Goal: Task Accomplishment & Management: Use online tool/utility

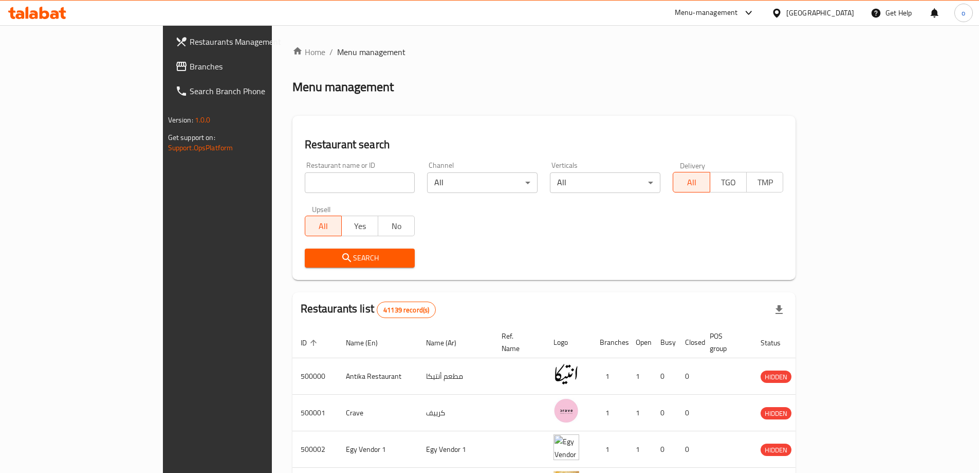
click at [841, 12] on div "[GEOGRAPHIC_DATA]" at bounding box center [821, 12] width 68 height 11
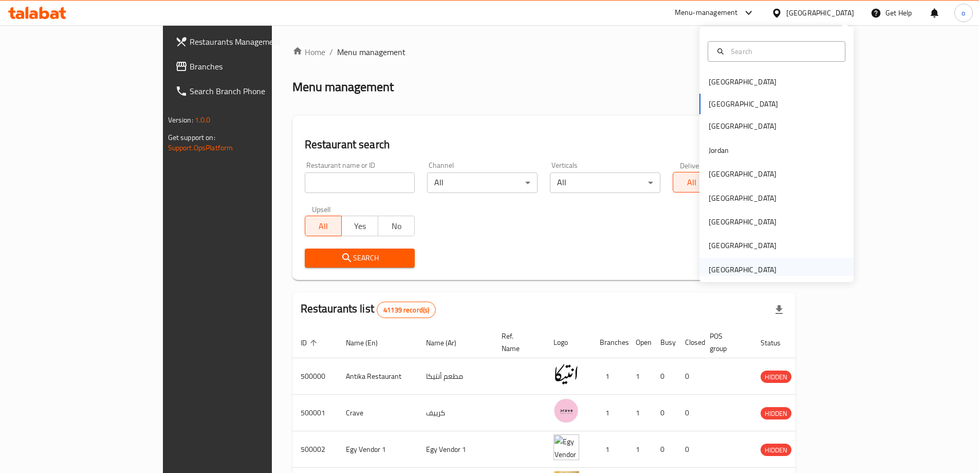
click at [741, 266] on div "[GEOGRAPHIC_DATA]" at bounding box center [743, 269] width 68 height 11
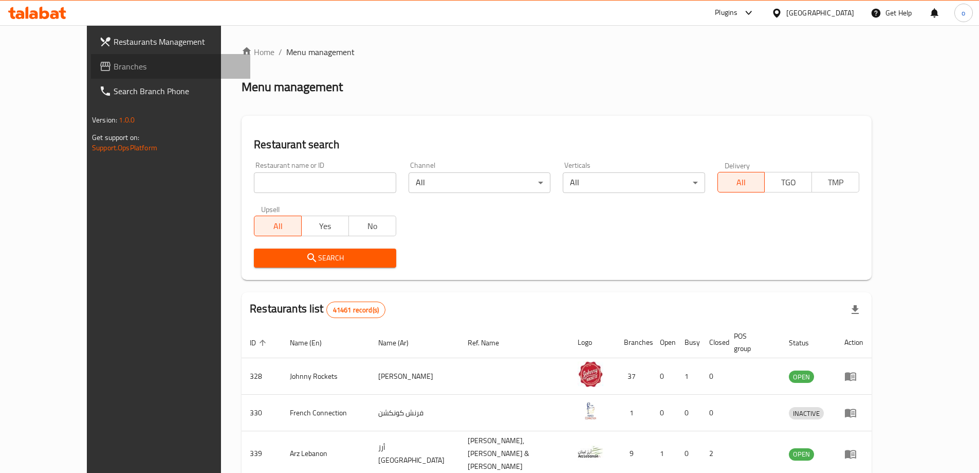
click at [114, 61] on span "Branches" at bounding box center [178, 66] width 129 height 12
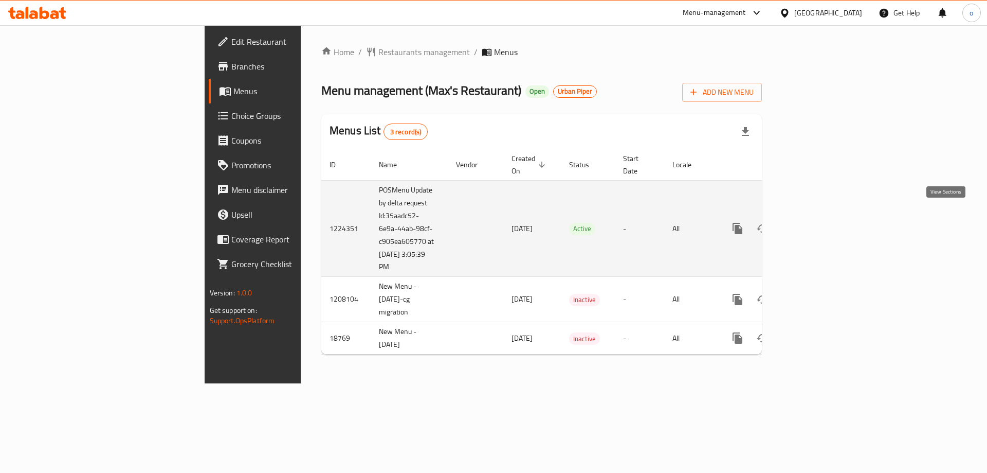
click at [818, 222] on icon "enhanced table" at bounding box center [812, 228] width 12 height 12
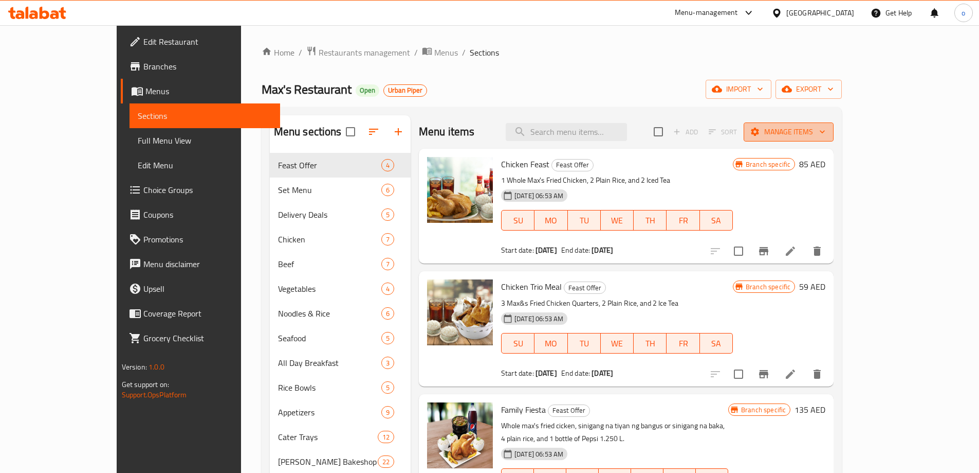
click at [826, 131] on span "Manage items" at bounding box center [789, 131] width 74 height 13
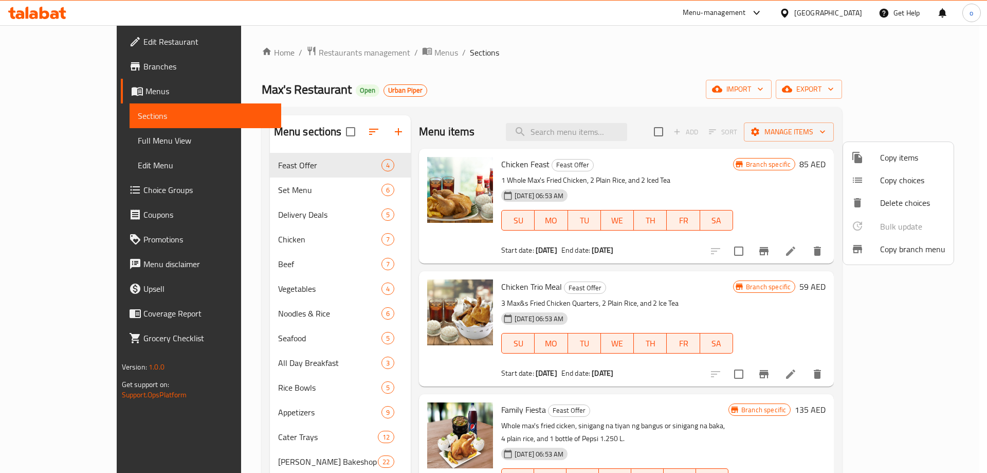
click at [924, 248] on span "Copy branch menu" at bounding box center [912, 249] width 65 height 12
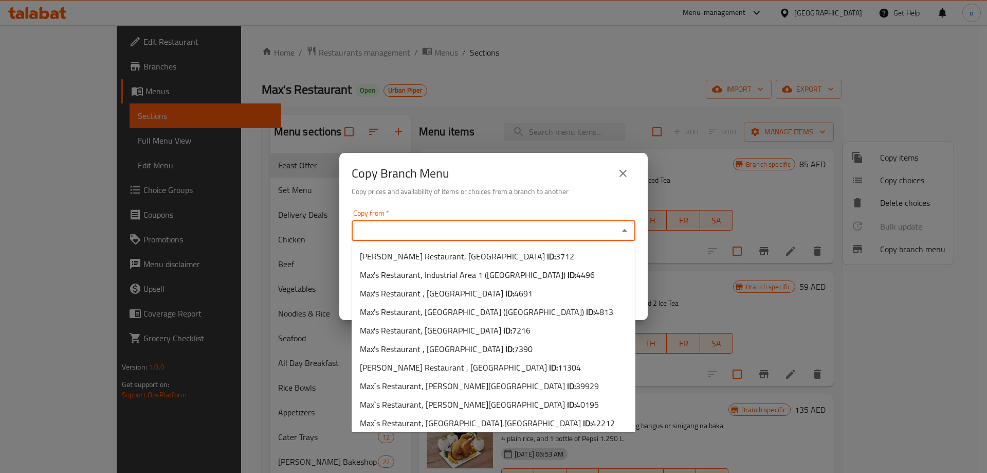
click at [608, 234] on input "Copy from   *" at bounding box center [485, 230] width 261 height 14
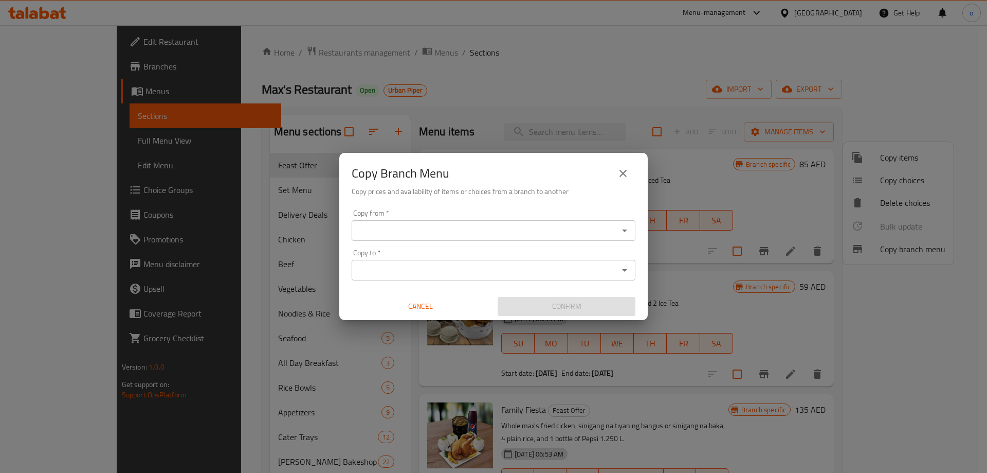
click at [627, 228] on icon "Open" at bounding box center [625, 230] width 12 height 12
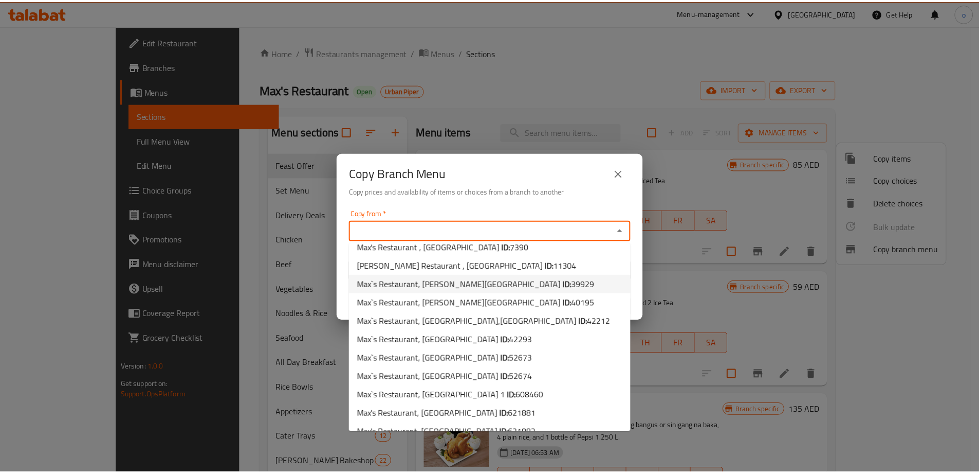
scroll to position [103, 0]
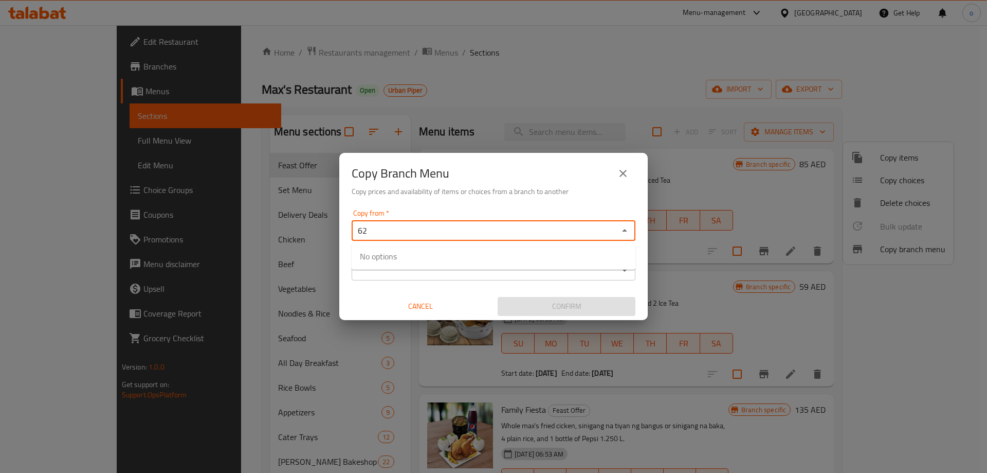
type input "6"
type input "2271"
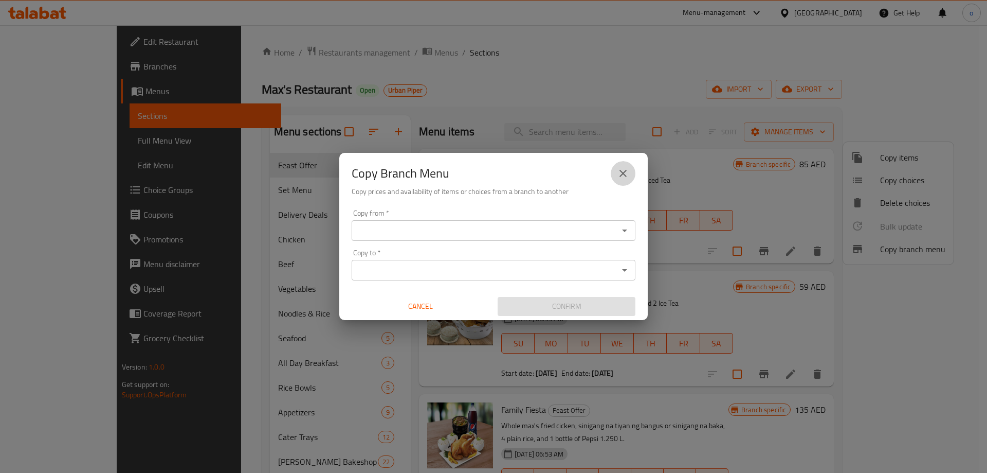
click at [627, 169] on icon "close" at bounding box center [623, 173] width 12 height 12
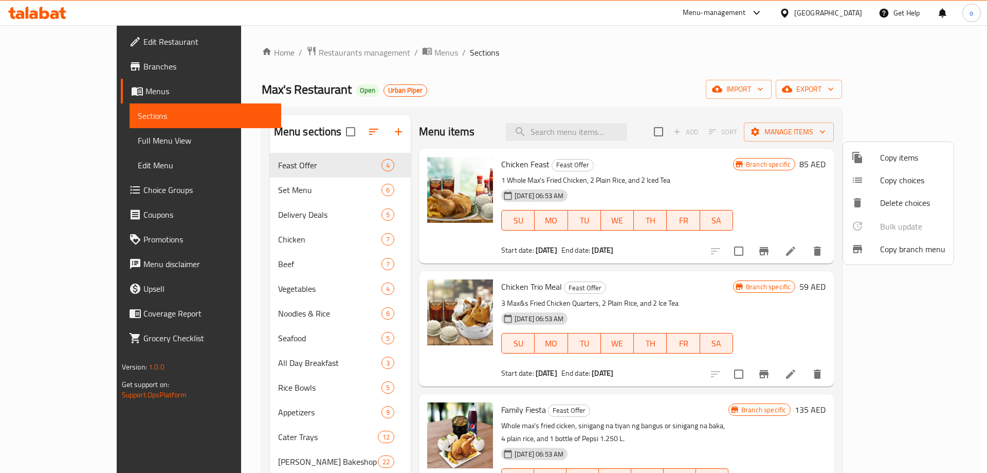
click at [733, 78] on div at bounding box center [493, 236] width 987 height 473
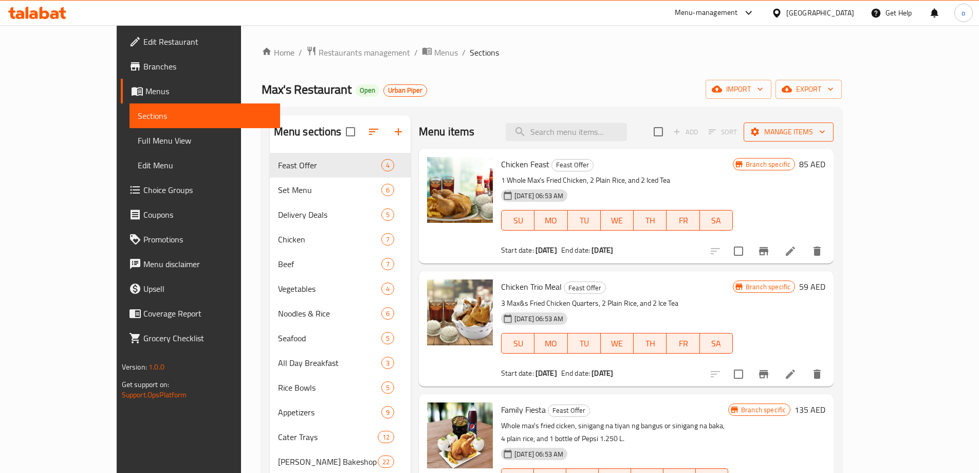
click at [828, 129] on icon "button" at bounding box center [822, 131] width 10 height 10
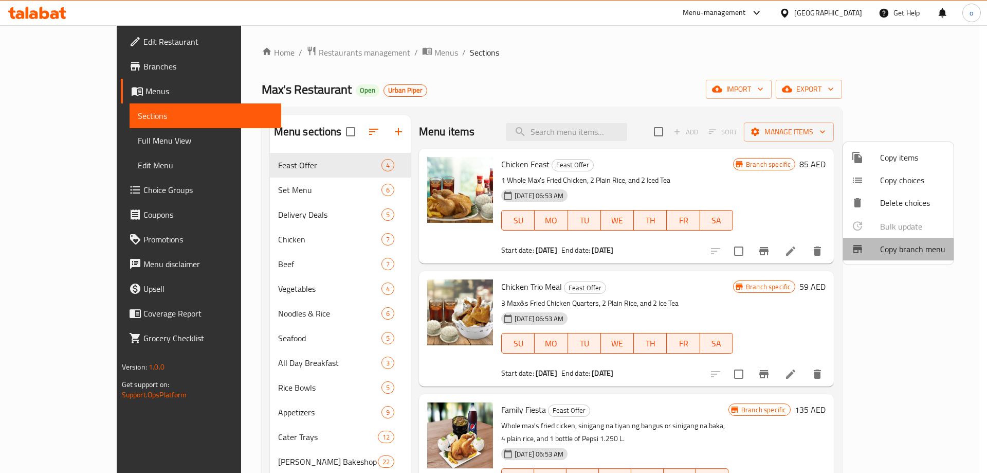
click at [919, 248] on span "Copy branch menu" at bounding box center [912, 249] width 65 height 12
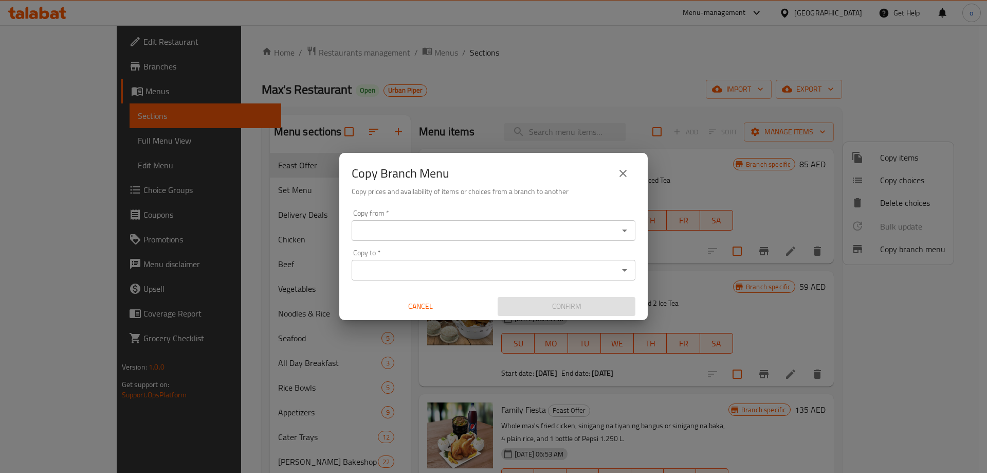
click at [622, 172] on icon "close" at bounding box center [623, 173] width 7 height 7
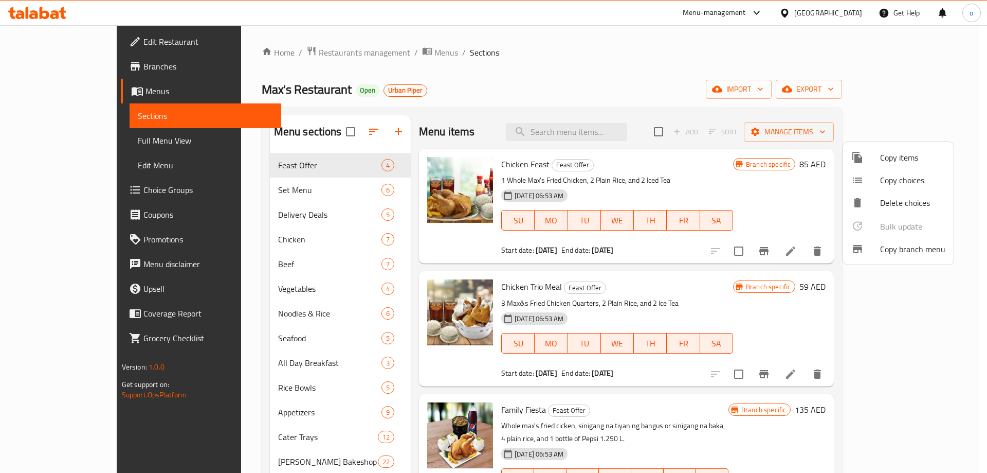
click at [706, 80] on div at bounding box center [493, 236] width 987 height 473
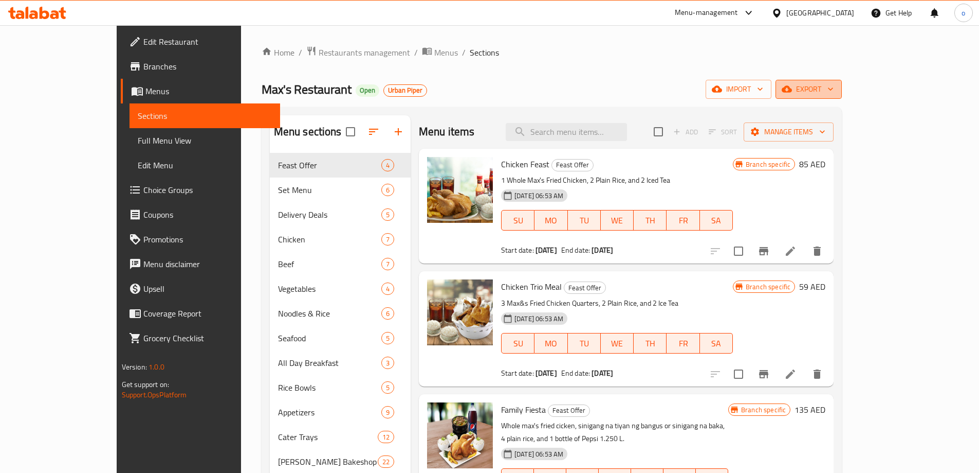
click at [836, 87] on icon "button" at bounding box center [831, 89] width 10 height 10
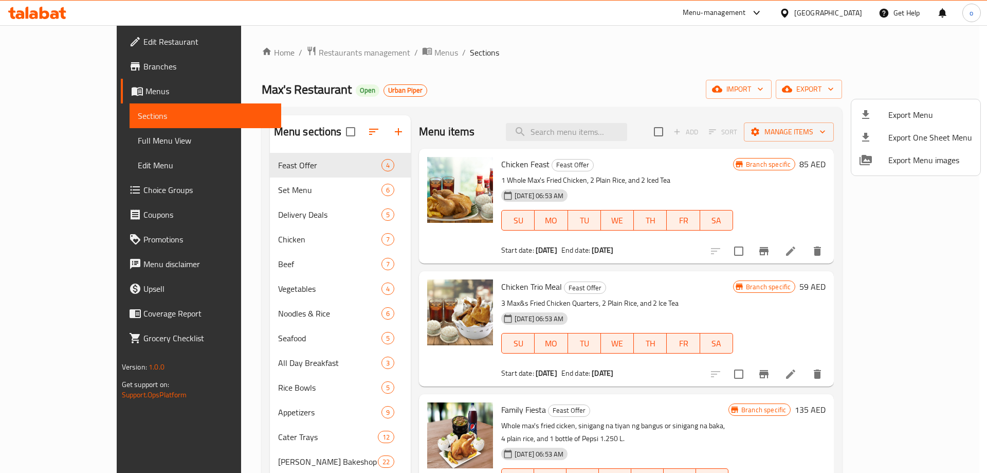
click at [905, 45] on div at bounding box center [493, 236] width 987 height 473
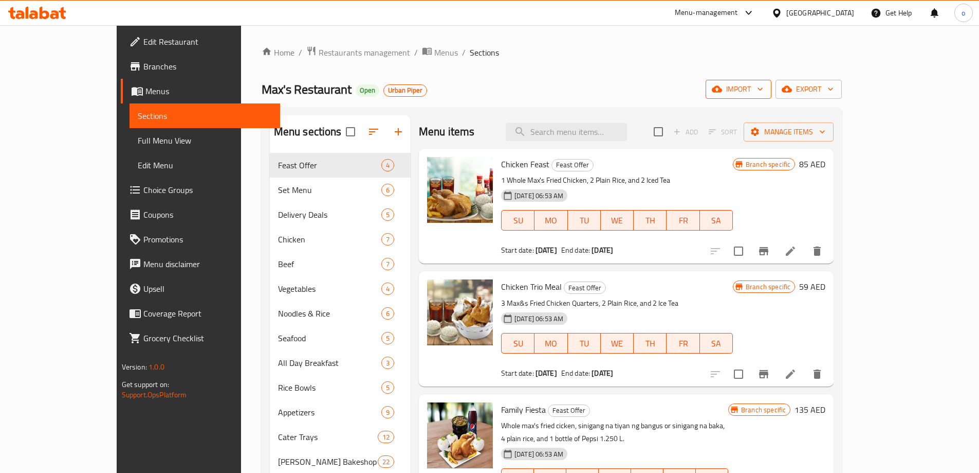
click at [764, 89] on span "import" at bounding box center [738, 89] width 49 height 13
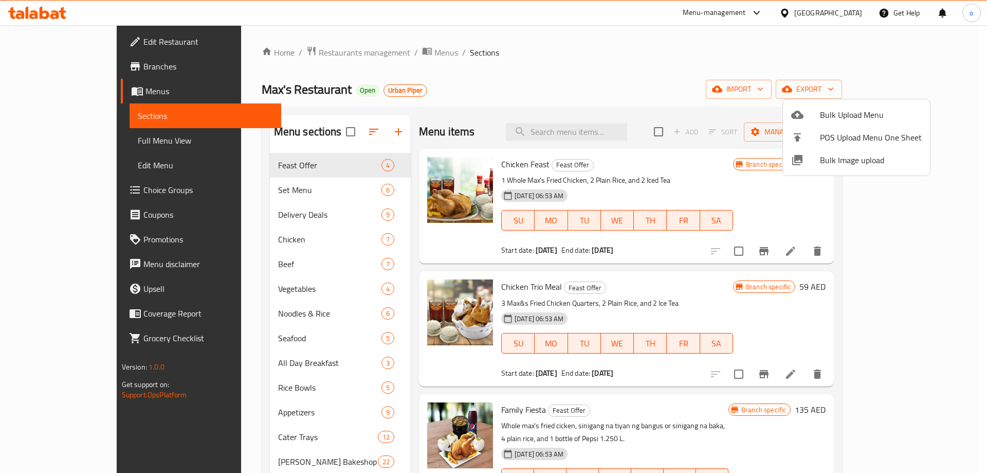
drag, startPoint x: 756, startPoint y: 71, endPoint x: 845, endPoint y: 65, distance: 89.2
click at [756, 70] on div at bounding box center [493, 236] width 987 height 473
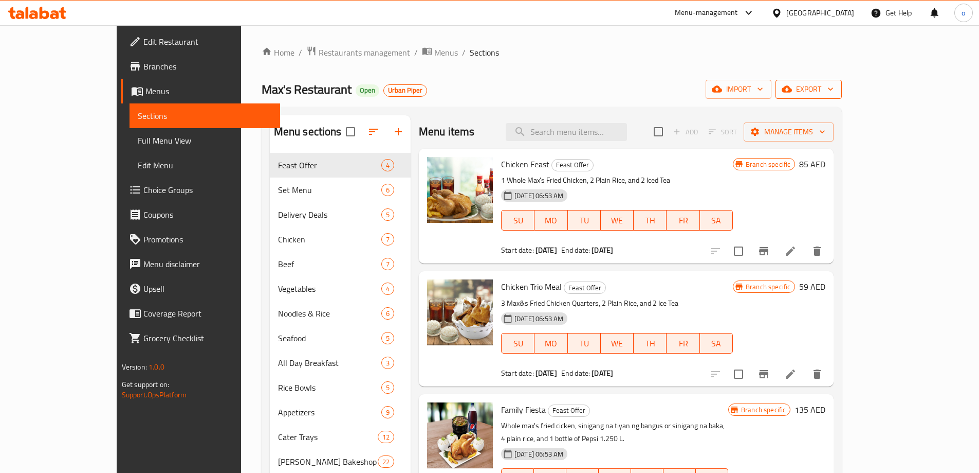
click at [834, 95] on span "export" at bounding box center [809, 89] width 50 height 13
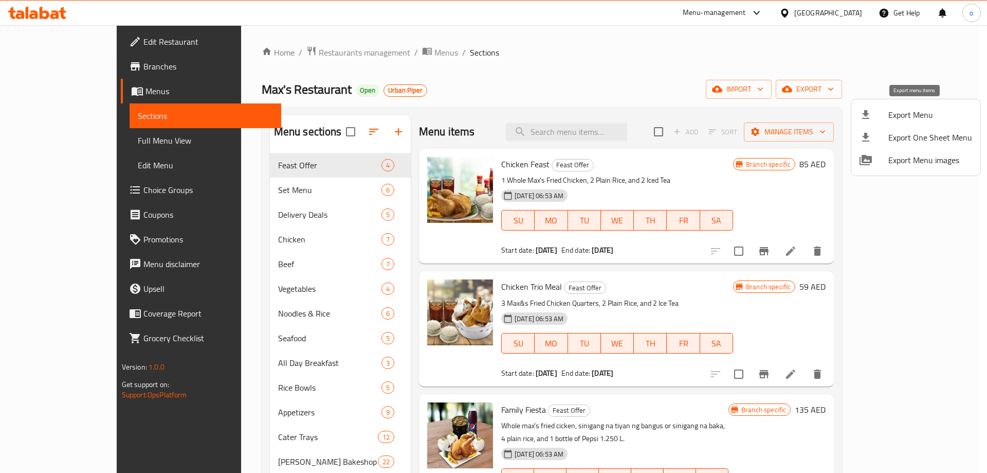
click at [930, 114] on span "Export Menu" at bounding box center [930, 114] width 84 height 12
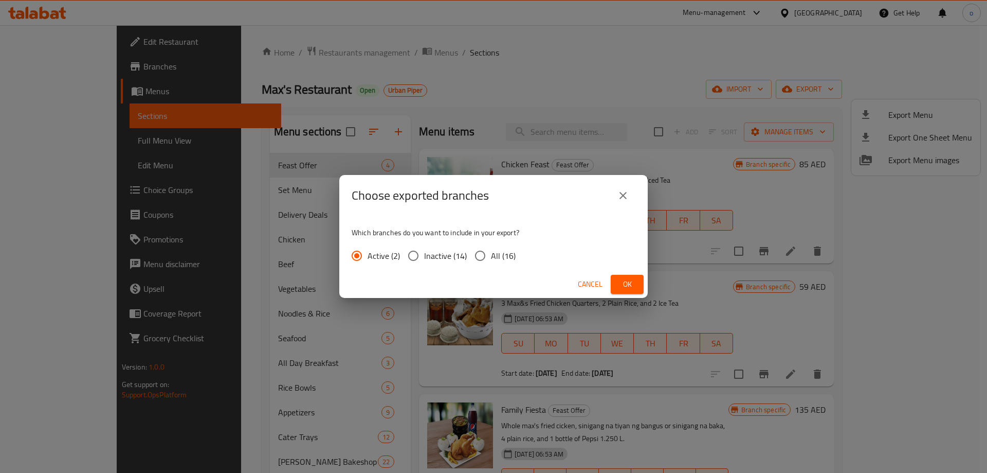
click at [485, 255] on input "All (16)" at bounding box center [480, 256] width 22 height 22
radio input "true"
click at [592, 283] on span "Cancel" at bounding box center [590, 284] width 25 height 13
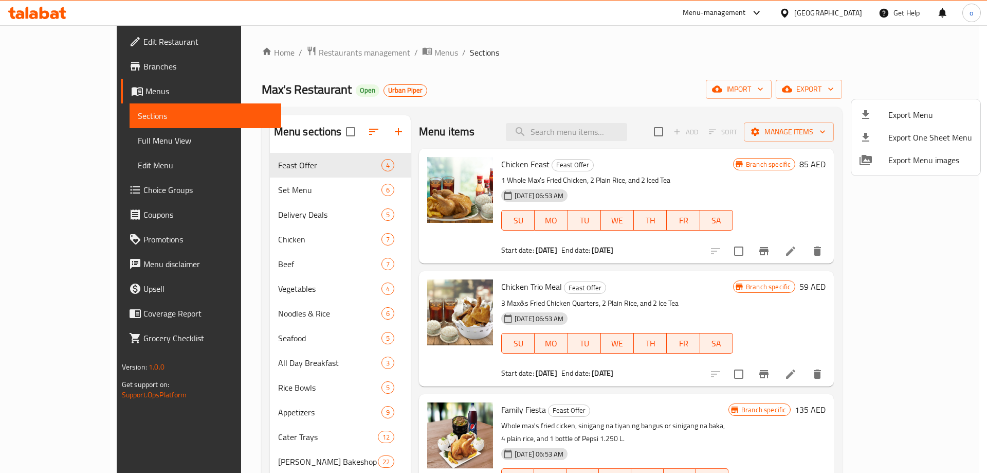
click at [721, 57] on div at bounding box center [493, 236] width 987 height 473
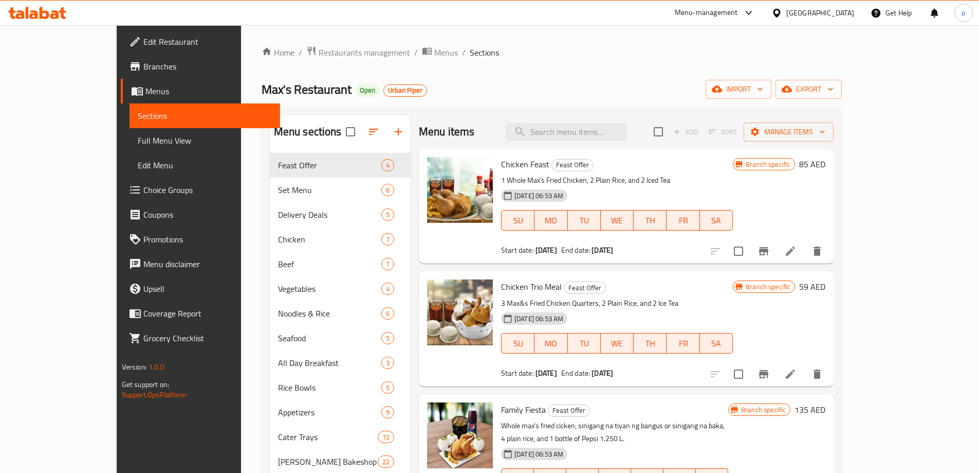
click at [138, 139] on span "Full Menu View" at bounding box center [205, 140] width 134 height 12
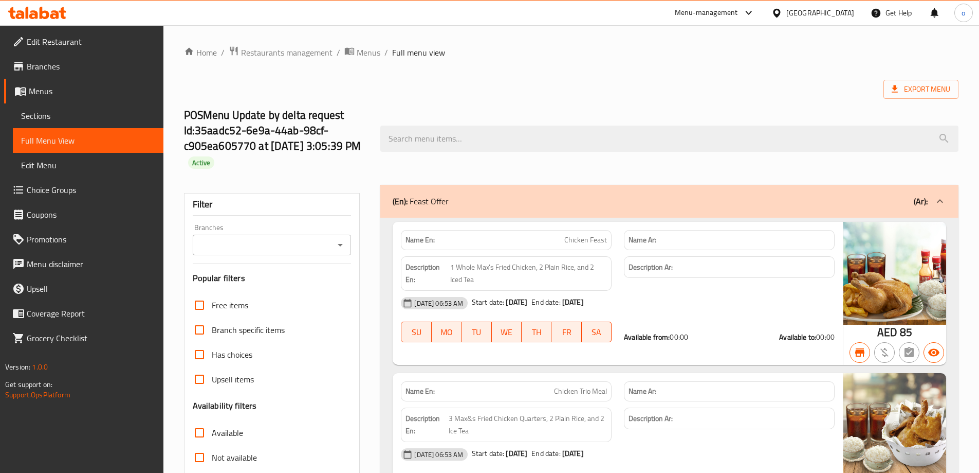
scroll to position [257, 0]
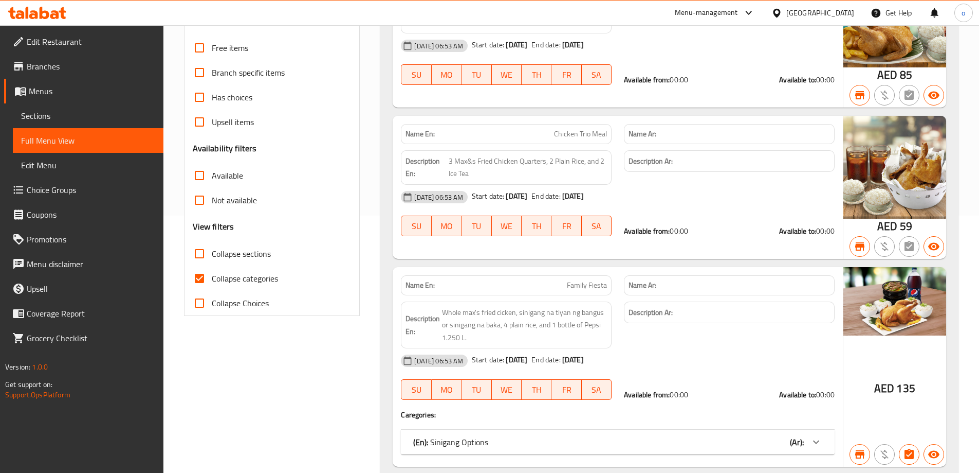
click at [201, 282] on input "Collapse categories" at bounding box center [199, 278] width 25 height 25
checkbox input "false"
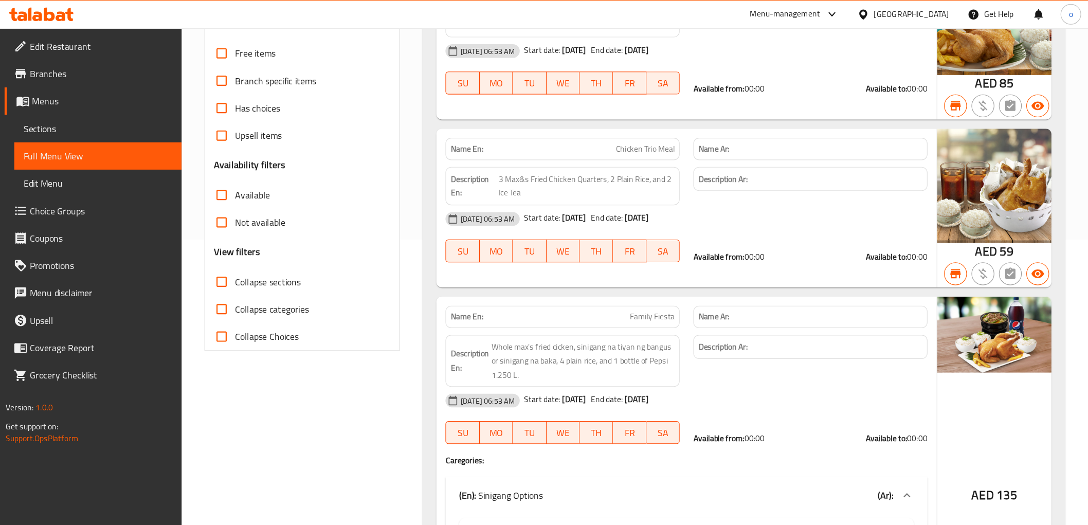
scroll to position [0, 0]
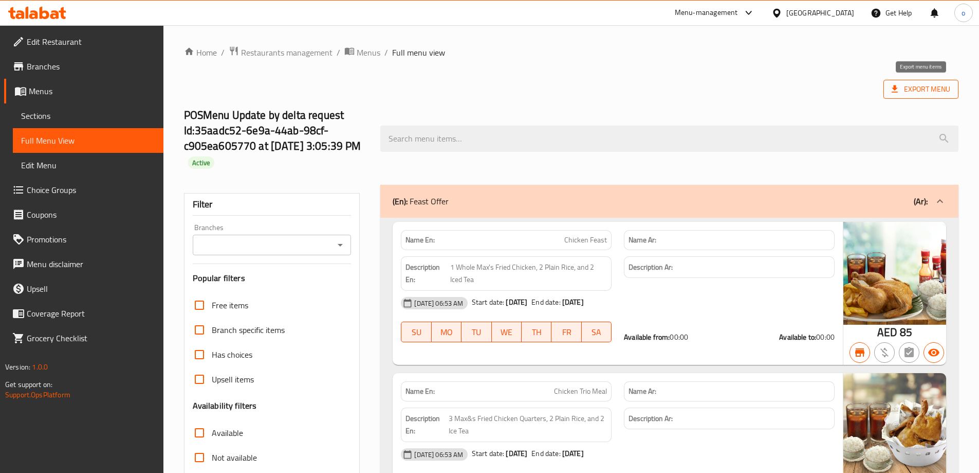
click at [922, 90] on span "Export Menu" at bounding box center [921, 89] width 59 height 13
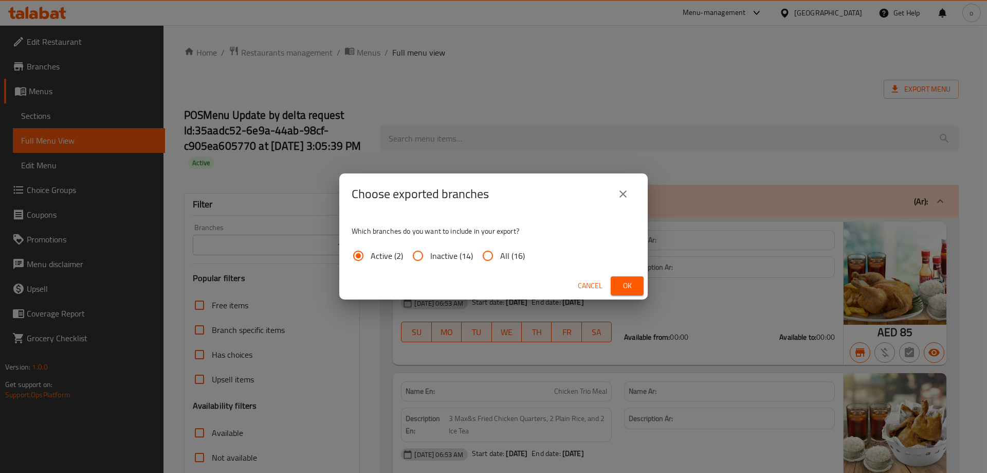
drag, startPoint x: 485, startPoint y: 255, endPoint x: 566, endPoint y: 253, distance: 81.2
click at [487, 253] on input "All (16)" at bounding box center [488, 255] width 25 height 25
radio input "true"
click at [629, 286] on span "Ok" at bounding box center [627, 285] width 16 height 13
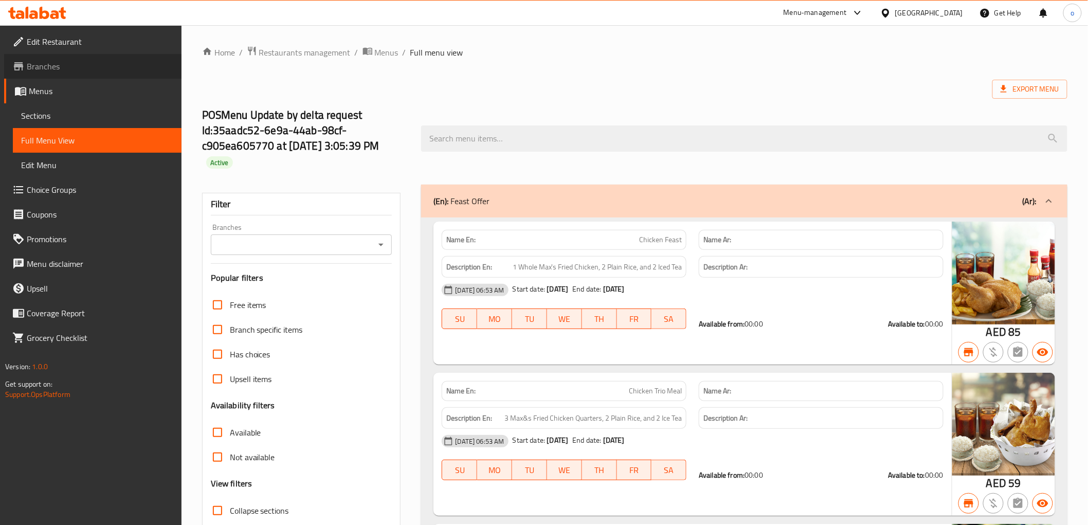
click at [54, 60] on span "Branches" at bounding box center [100, 66] width 147 height 12
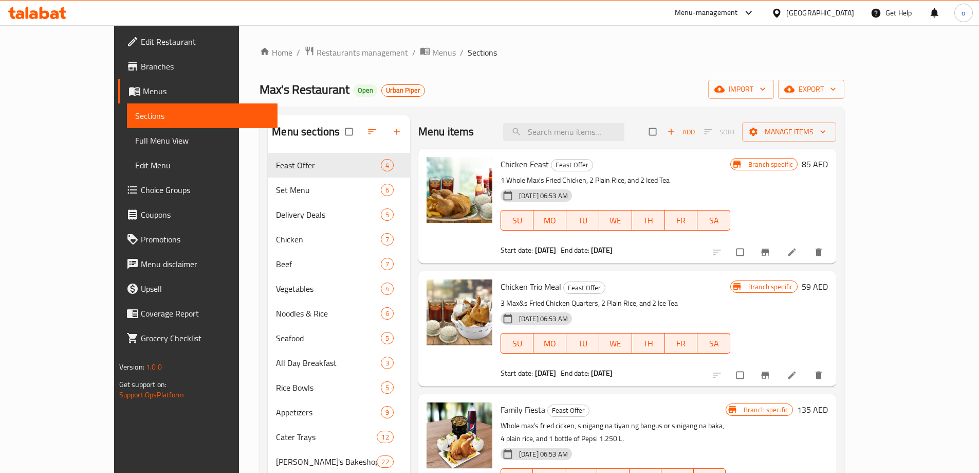
click at [141, 64] on span "Branches" at bounding box center [205, 66] width 129 height 12
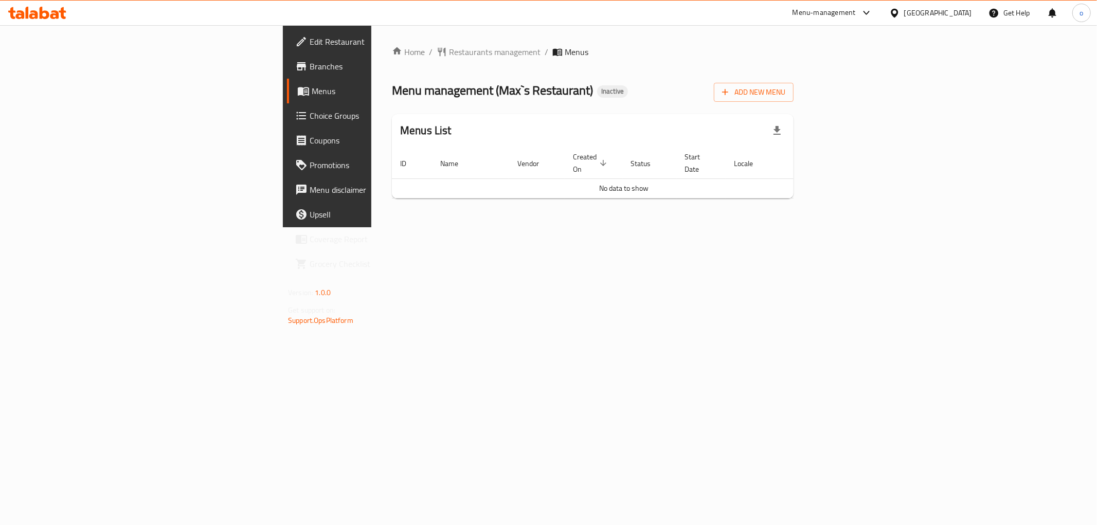
click at [287, 75] on link "Branches" at bounding box center [376, 66] width 179 height 25
click at [785, 94] on span "Add New Menu" at bounding box center [753, 92] width 63 height 13
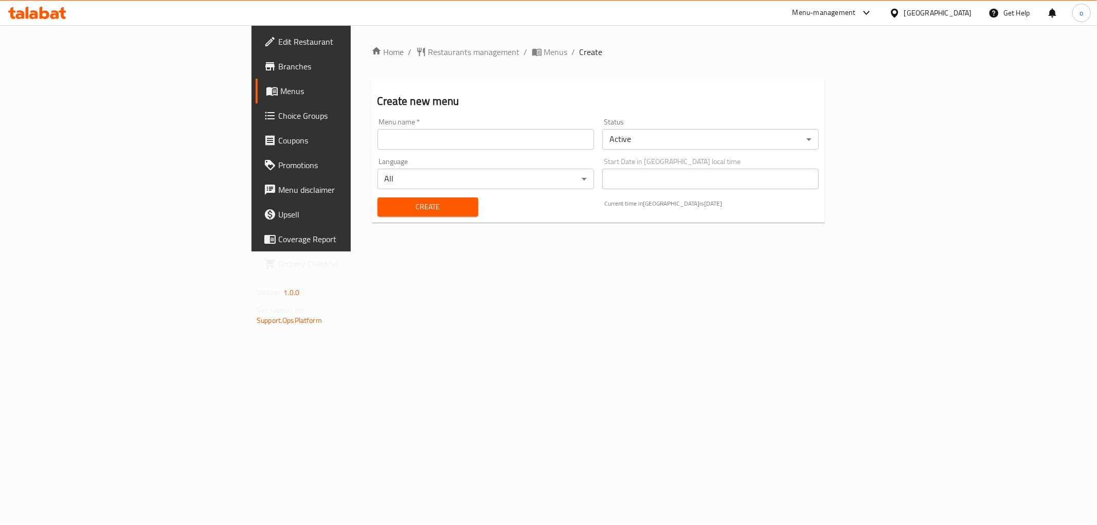
click at [481, 141] on input "text" at bounding box center [485, 139] width 216 height 21
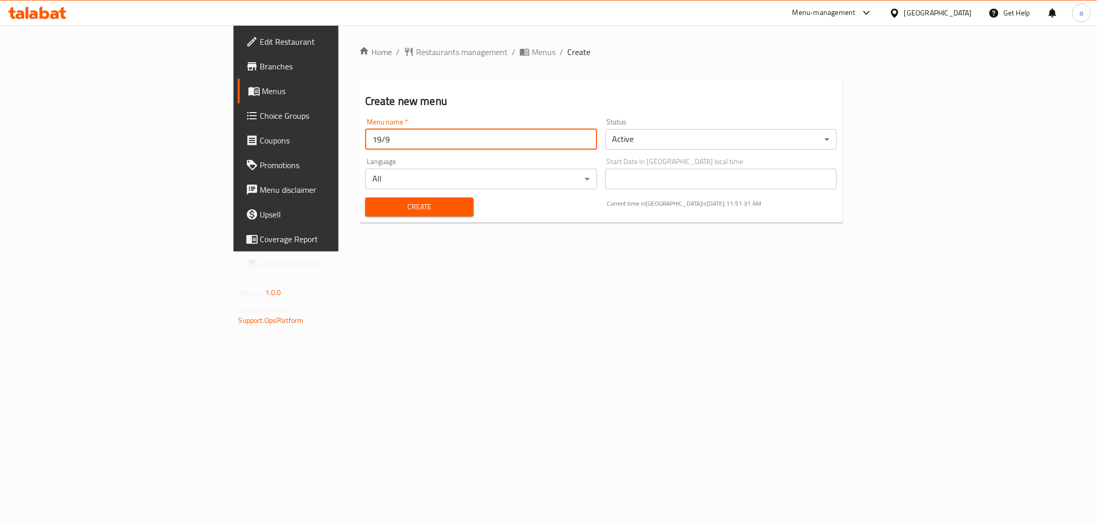
type input "19/9"
click at [373, 205] on span "Create" at bounding box center [419, 207] width 92 height 13
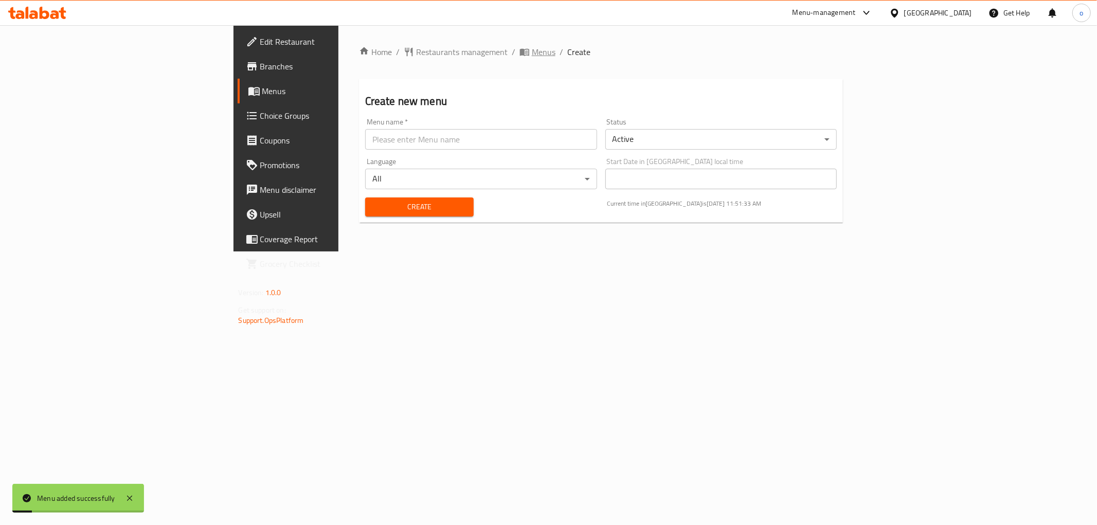
click at [532, 52] on span "Menus" at bounding box center [544, 52] width 24 height 12
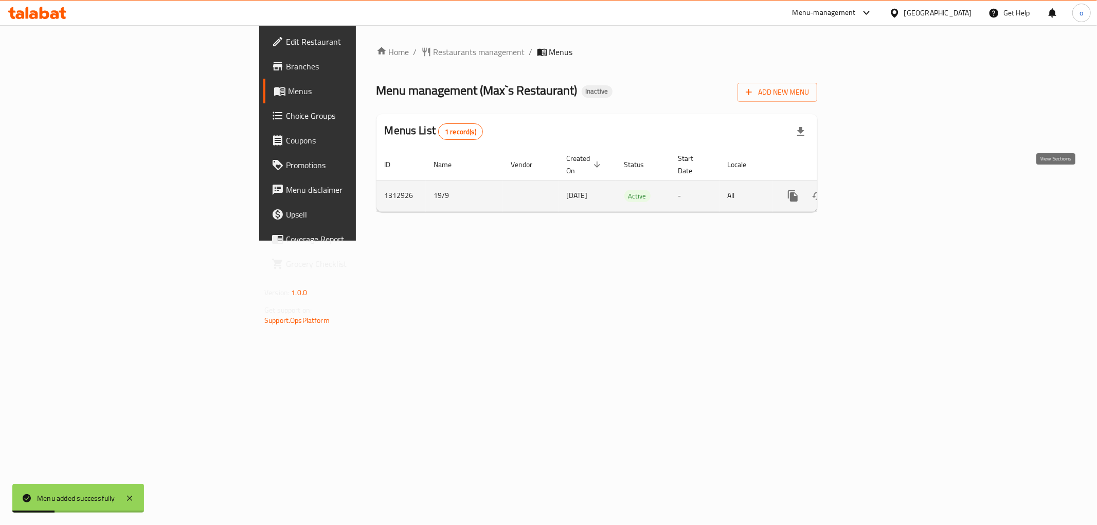
click at [879, 184] on link "enhanced table" at bounding box center [867, 196] width 25 height 25
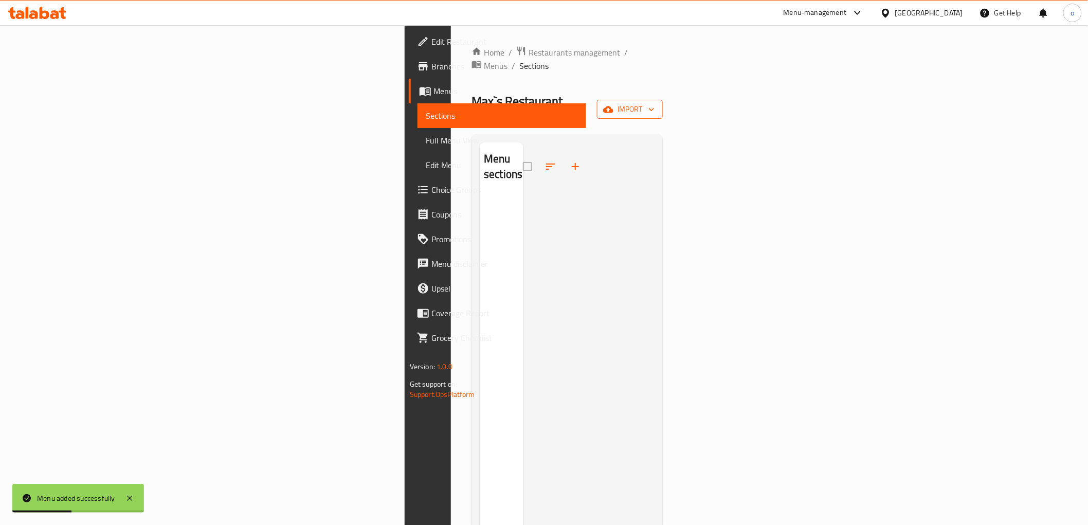
click at [655, 103] on span "import" at bounding box center [629, 109] width 49 height 13
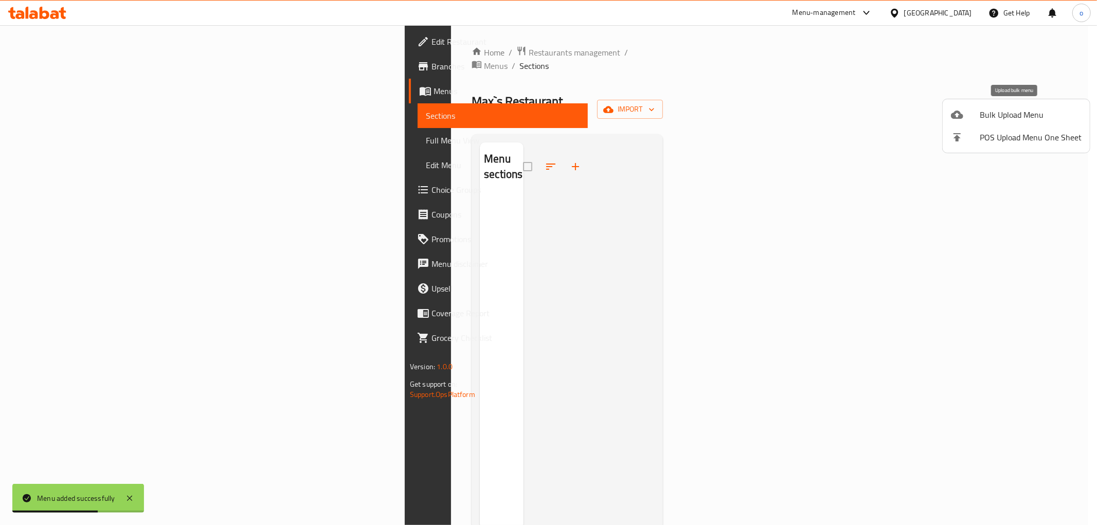
click at [1032, 119] on span "Bulk Upload Menu" at bounding box center [1030, 114] width 102 height 12
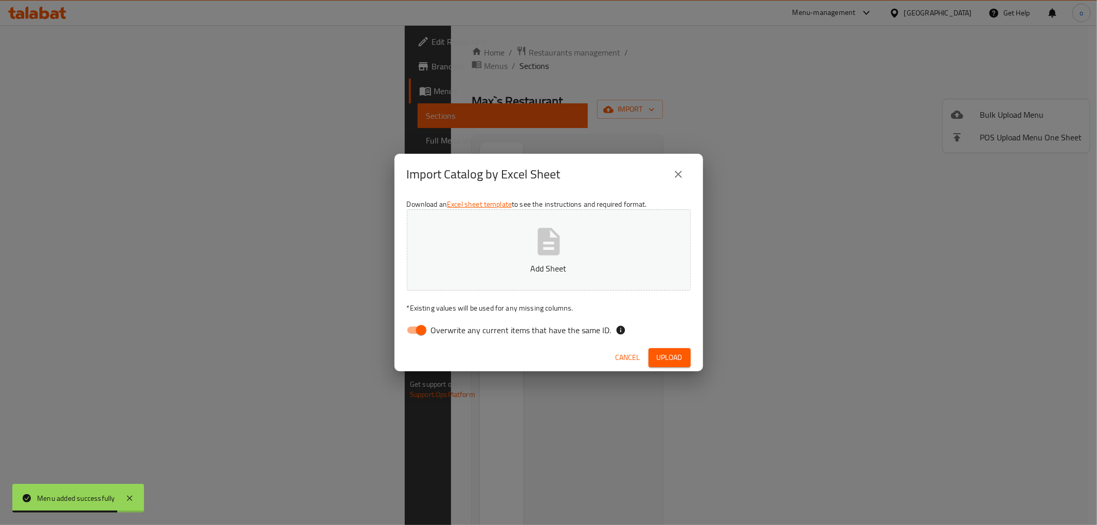
click at [414, 322] on input "Overwrite any current items that have the same ID." at bounding box center [421, 330] width 59 height 20
checkbox input "false"
click at [526, 262] on p "Add Sheet" at bounding box center [549, 268] width 252 height 12
click at [672, 358] on span "Upload" at bounding box center [670, 357] width 26 height 13
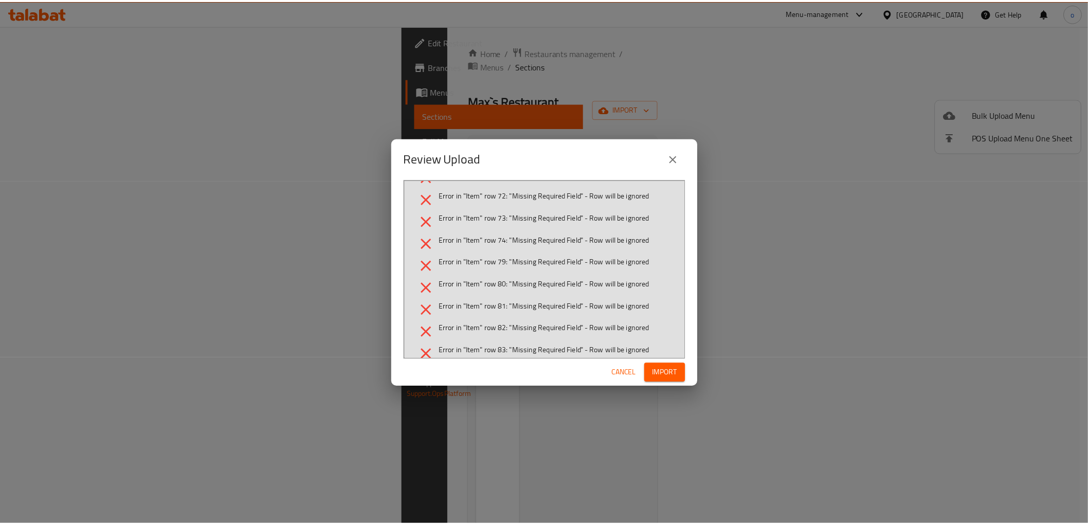
scroll to position [2114, 0]
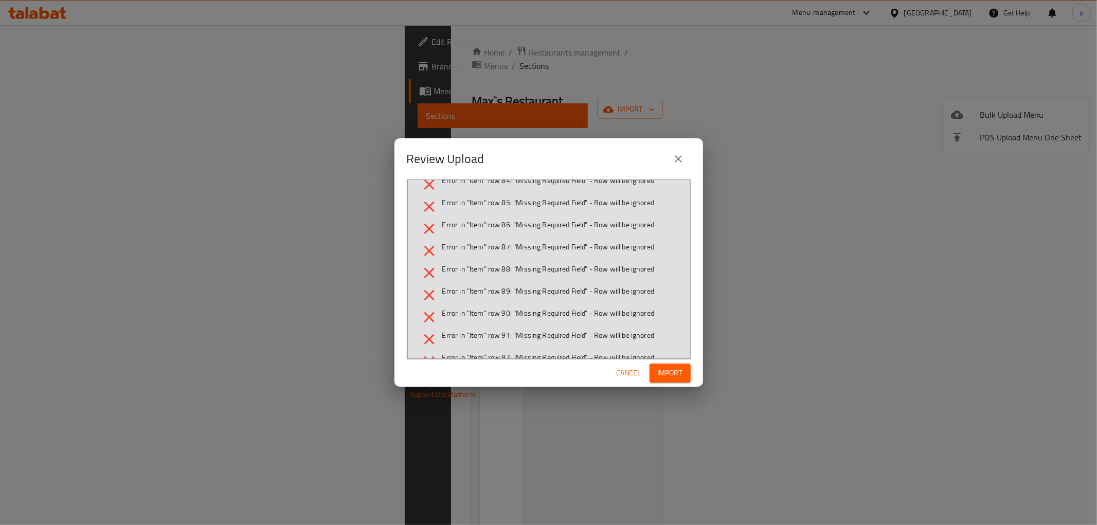
click at [632, 370] on span "Cancel" at bounding box center [628, 373] width 25 height 13
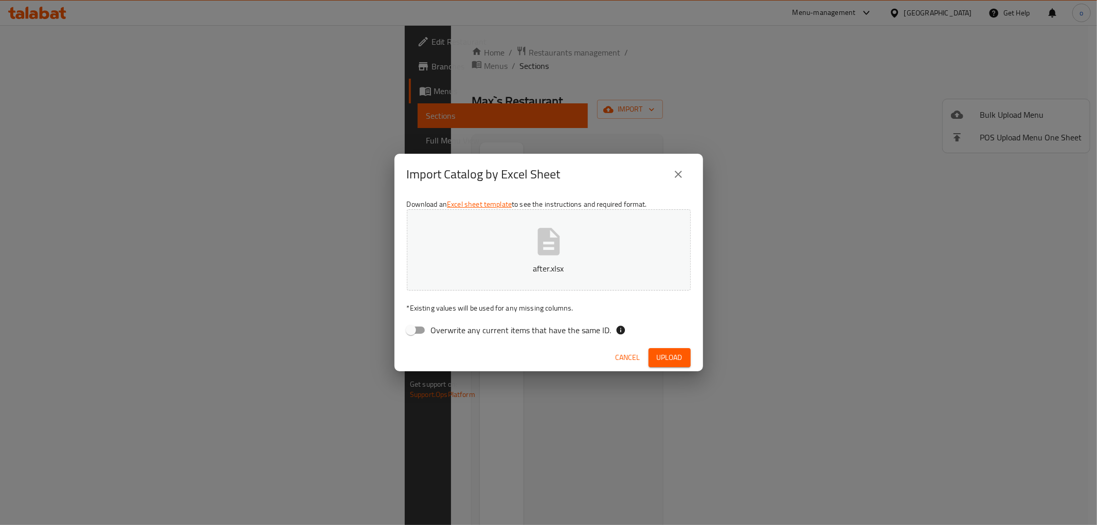
click at [634, 356] on span "Cancel" at bounding box center [627, 357] width 25 height 13
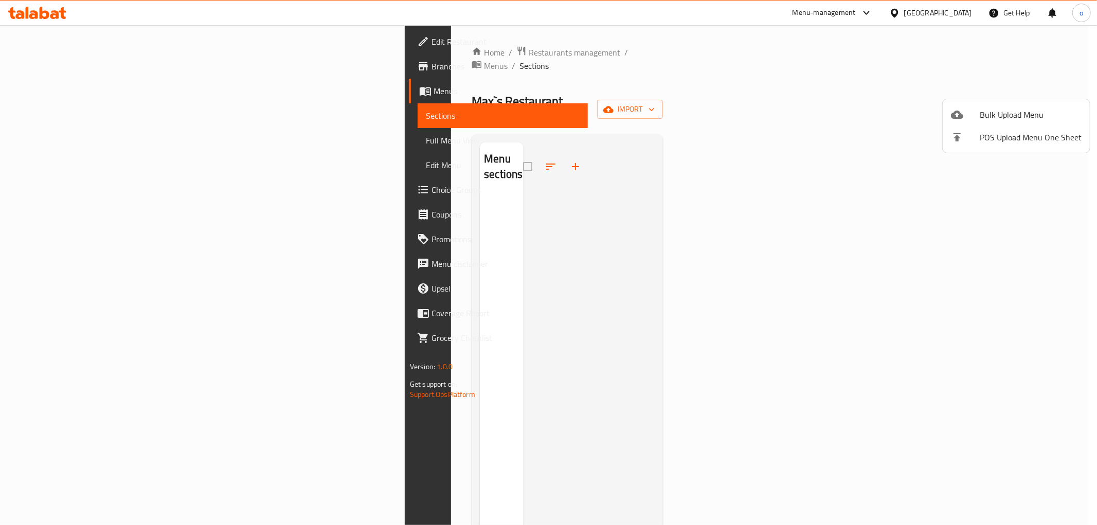
drag, startPoint x: 629, startPoint y: 316, endPoint x: 829, endPoint y: 225, distance: 219.5
click at [635, 311] on div at bounding box center [548, 262] width 1097 height 525
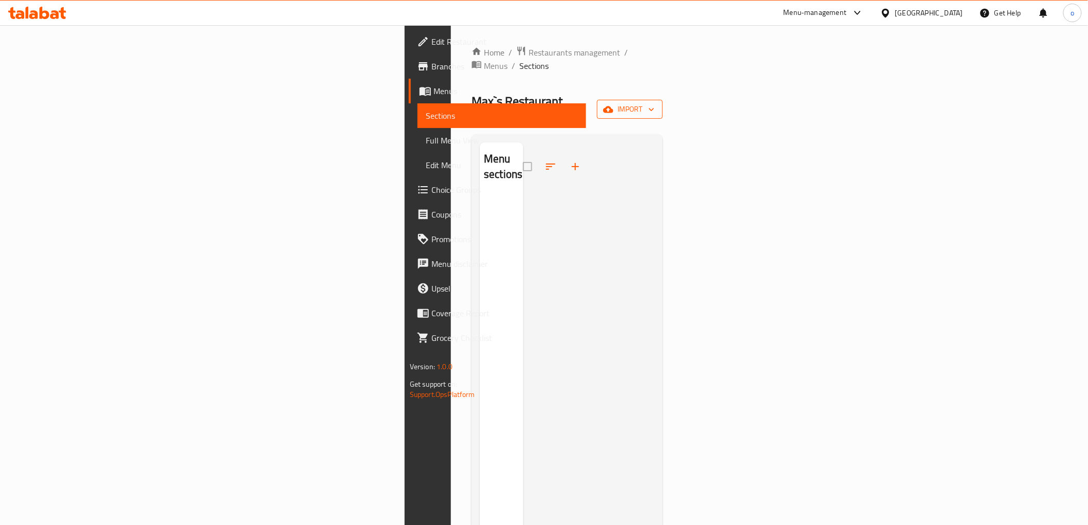
click at [655, 103] on span "import" at bounding box center [629, 109] width 49 height 13
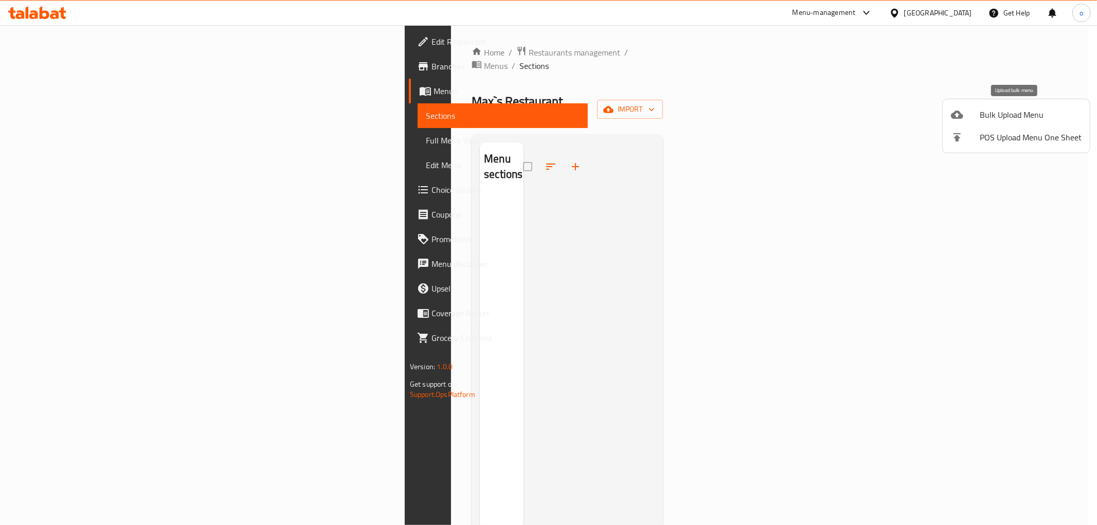
click at [1018, 116] on span "Bulk Upload Menu" at bounding box center [1030, 114] width 102 height 12
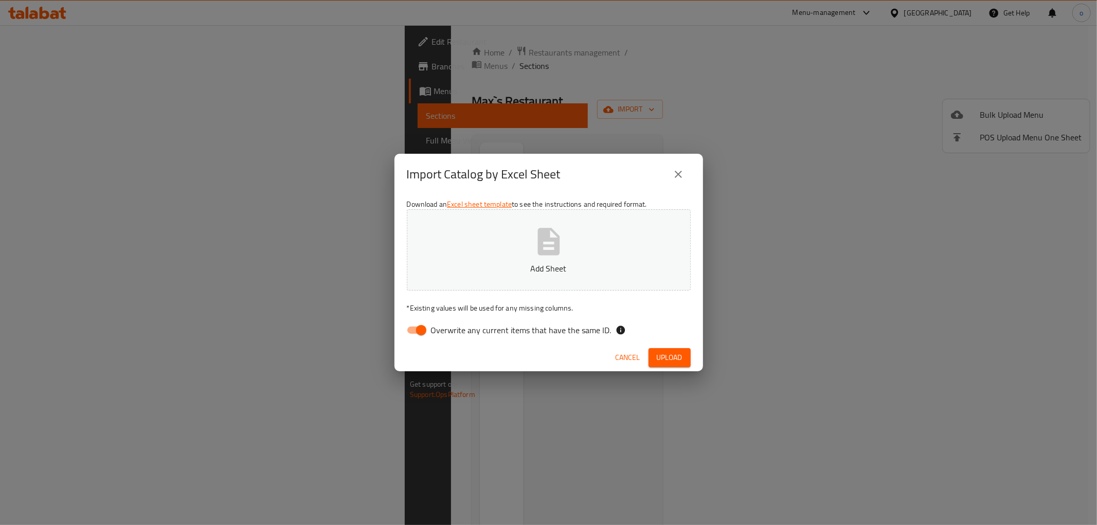
click at [420, 327] on input "Overwrite any current items that have the same ID." at bounding box center [421, 330] width 59 height 20
checkbox input "false"
click at [565, 245] on button "Add Sheet" at bounding box center [549, 249] width 284 height 81
click at [679, 356] on span "Upload" at bounding box center [670, 357] width 26 height 13
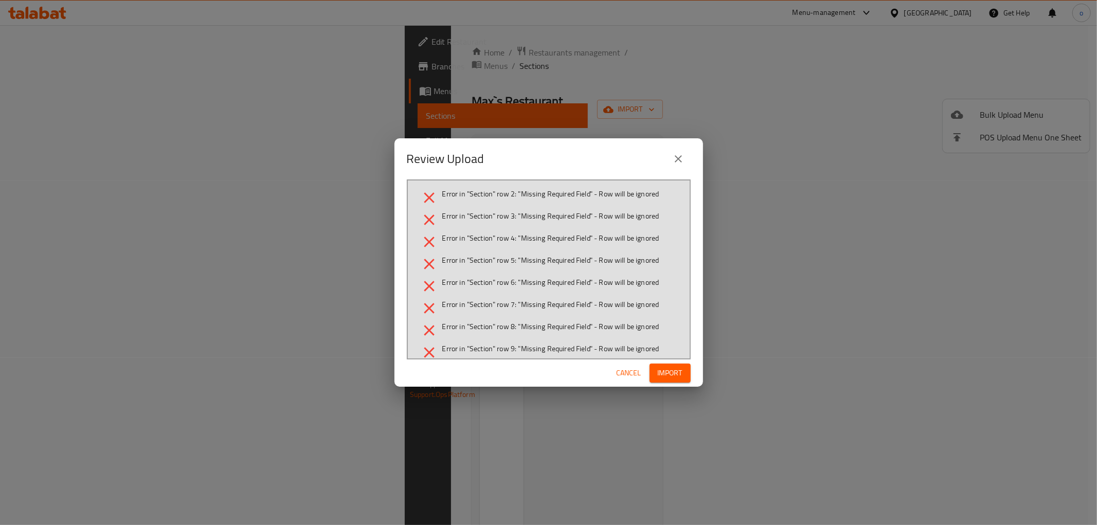
click at [680, 158] on icon "close" at bounding box center [678, 159] width 12 height 12
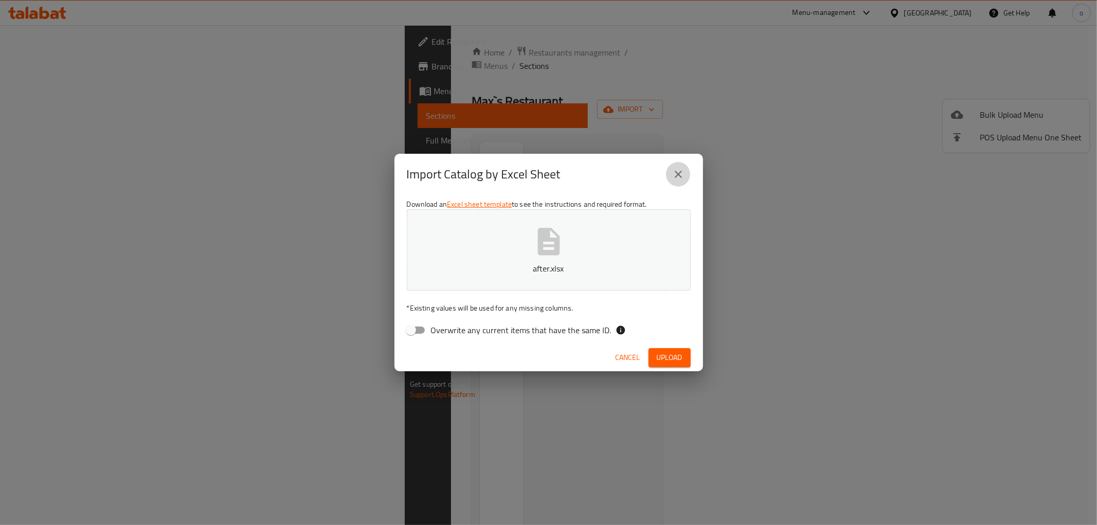
click at [676, 168] on icon "close" at bounding box center [678, 174] width 12 height 12
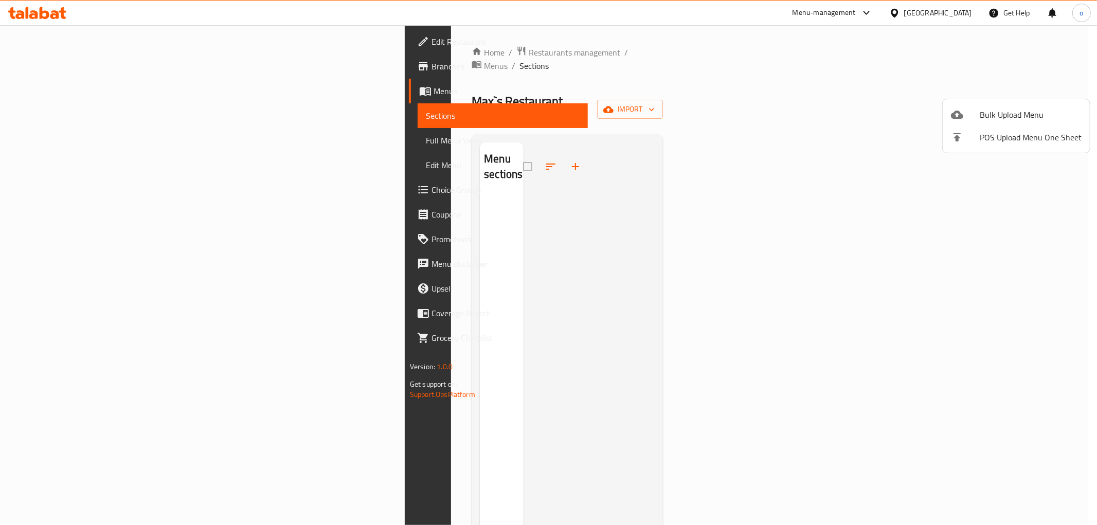
click at [52, 61] on div at bounding box center [548, 262] width 1097 height 525
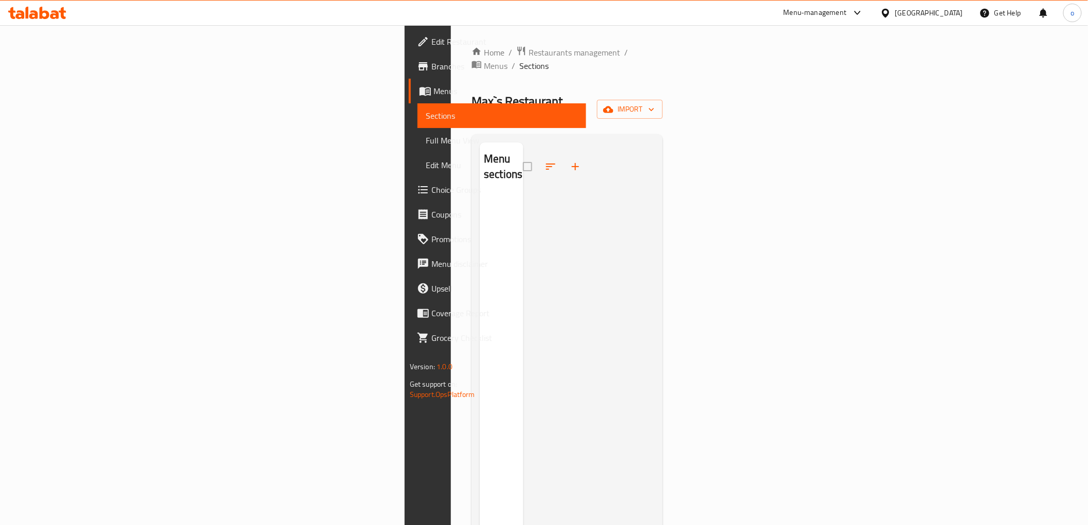
click at [431, 65] on span "Branches" at bounding box center [504, 66] width 147 height 12
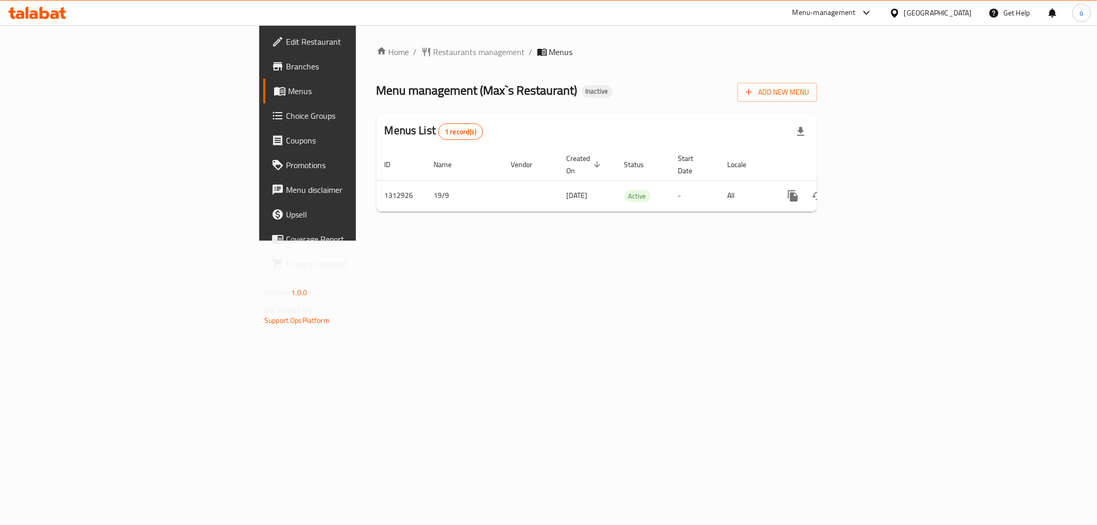
click at [607, 241] on div "Home / Restaurants management / Menus Menu management ( Max`s Restaurant ) Inac…" at bounding box center [597, 132] width 482 height 215
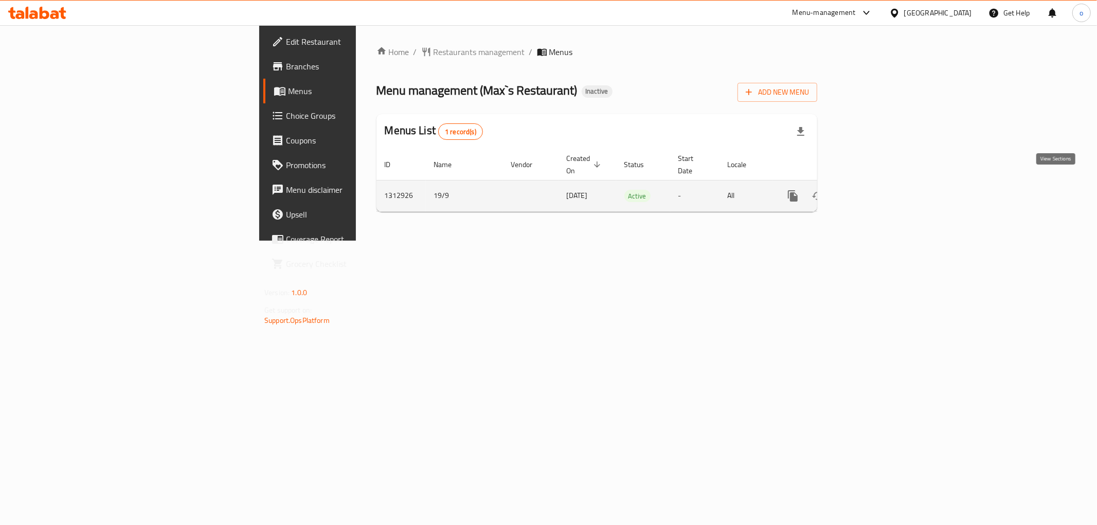
click at [873, 190] on icon "enhanced table" at bounding box center [867, 196] width 12 height 12
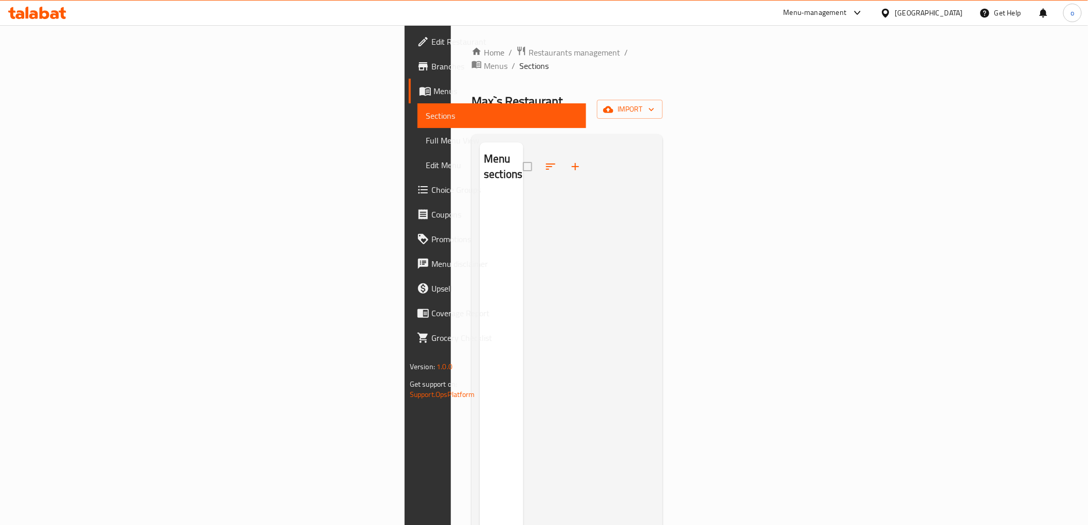
click at [663, 76] on div "Home / Restaurants management / Menus / Sections Max`s Restaurant Inactive impo…" at bounding box center [566, 361] width 191 height 630
click at [655, 103] on span "import" at bounding box center [629, 109] width 49 height 13
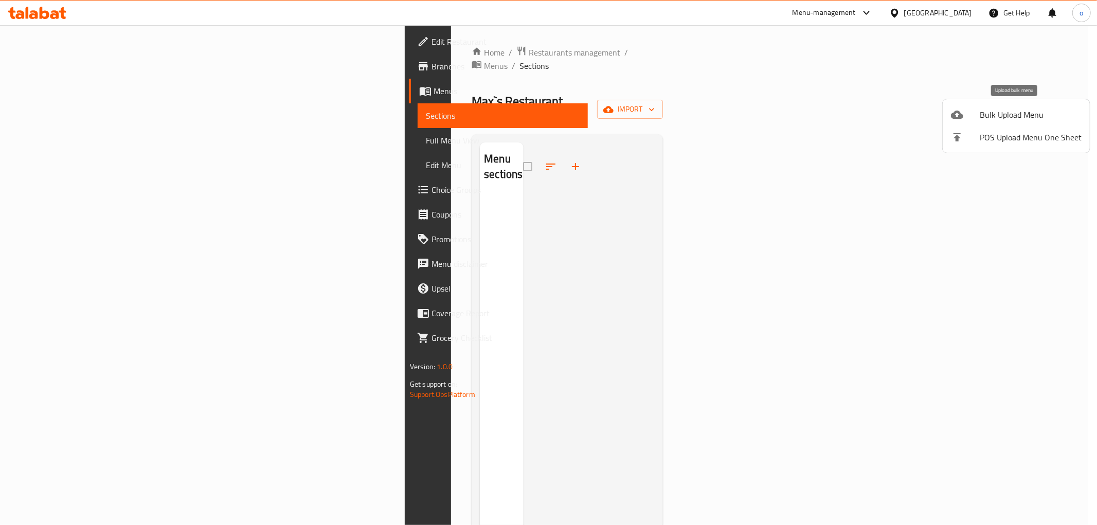
click at [988, 108] on span "Bulk Upload Menu" at bounding box center [1030, 114] width 102 height 12
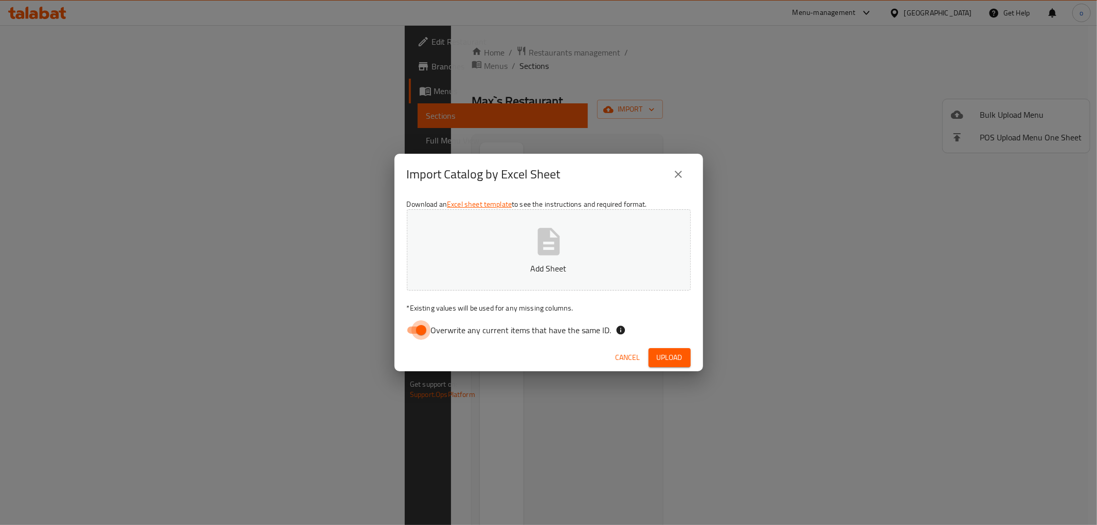
click at [424, 332] on input "Overwrite any current items that have the same ID." at bounding box center [421, 330] width 59 height 20
checkbox input "false"
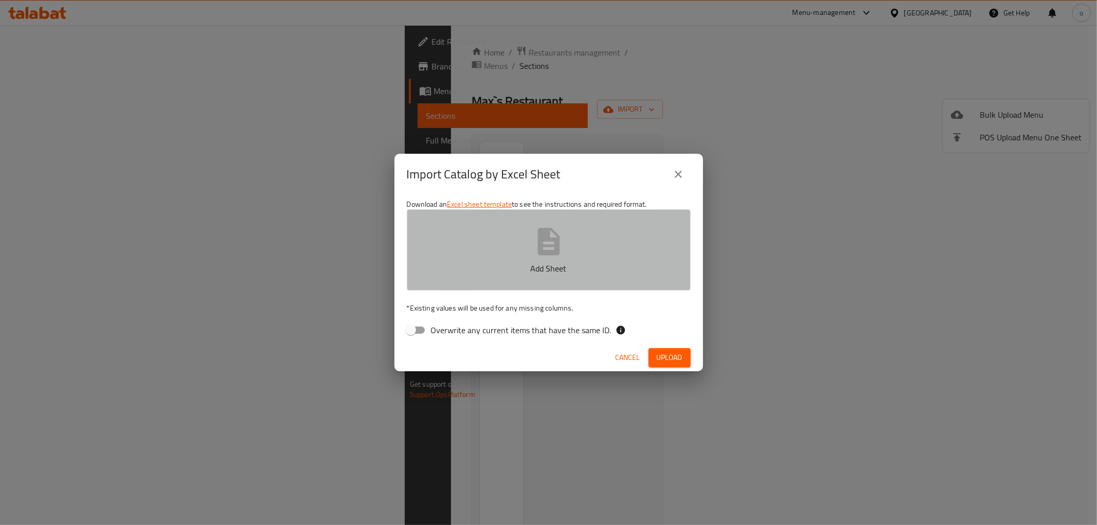
click at [507, 260] on button "Add Sheet" at bounding box center [549, 249] width 284 height 81
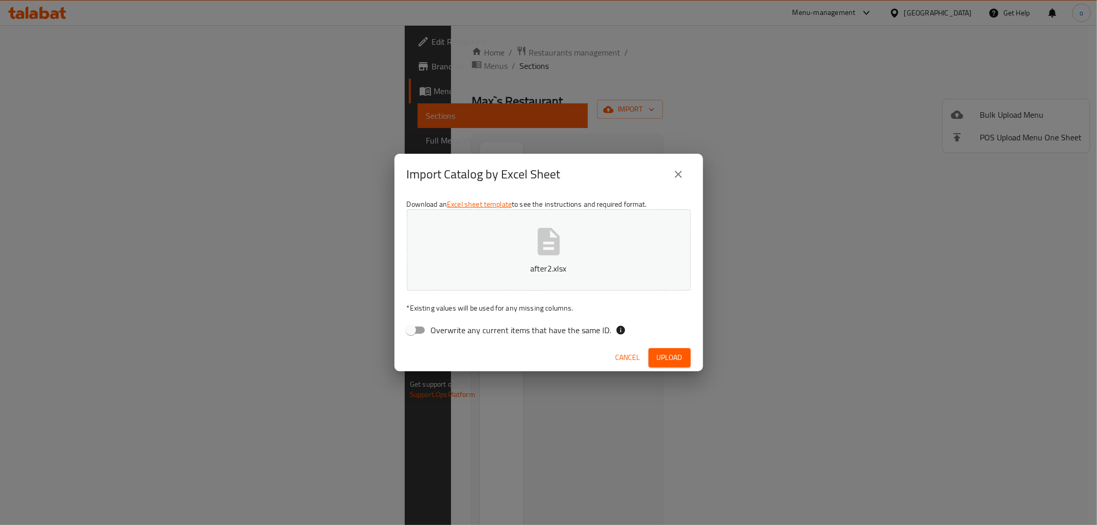
click at [682, 353] on button "Upload" at bounding box center [669, 357] width 42 height 19
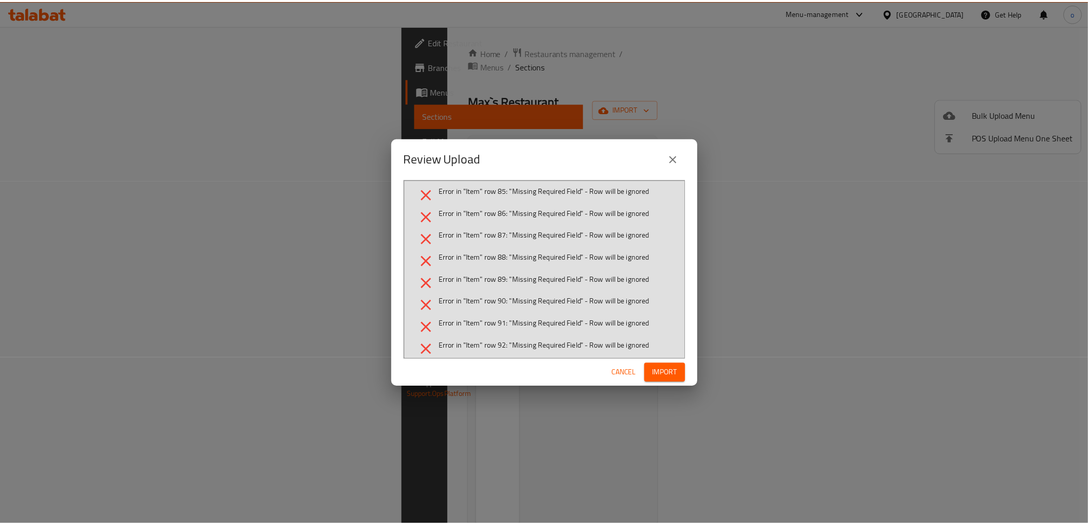
scroll to position [1946, 0]
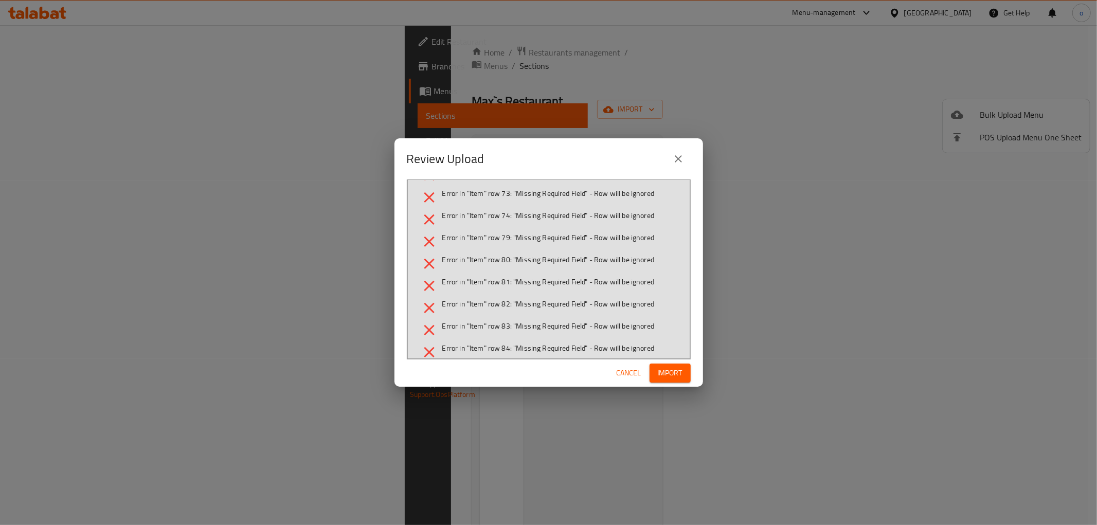
click at [678, 157] on icon "close" at bounding box center [678, 159] width 12 height 12
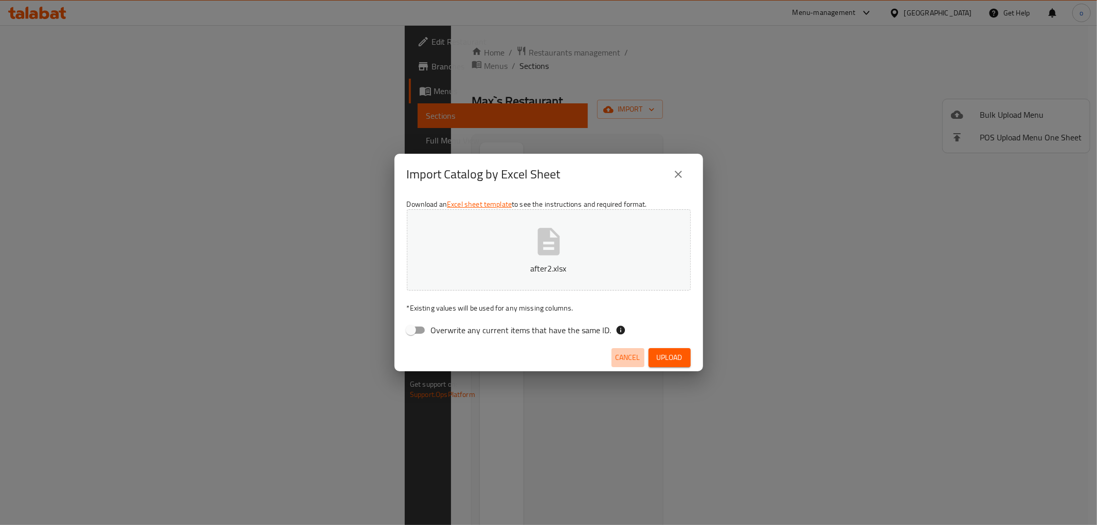
click at [625, 355] on span "Cancel" at bounding box center [627, 357] width 25 height 13
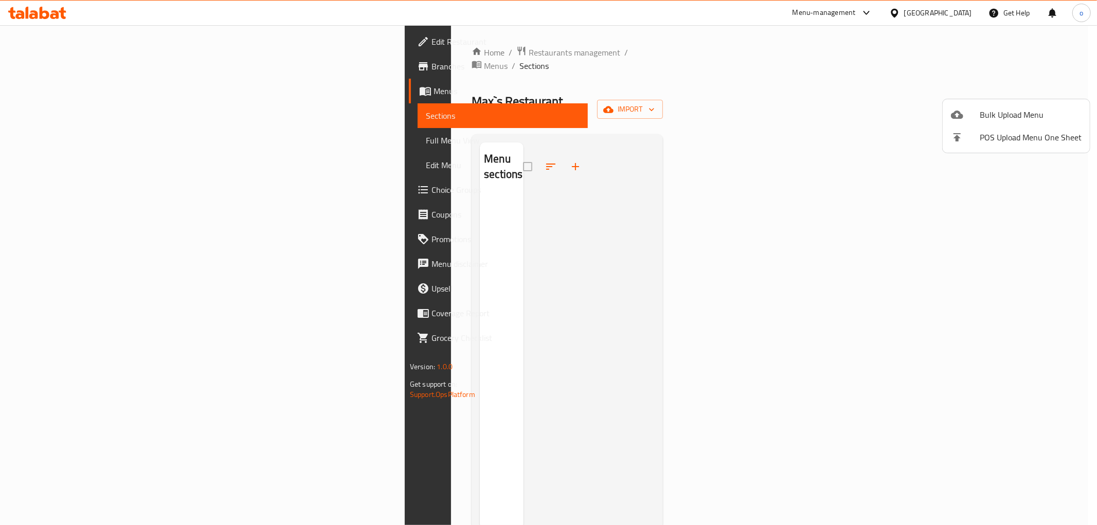
click at [64, 64] on div at bounding box center [548, 262] width 1097 height 525
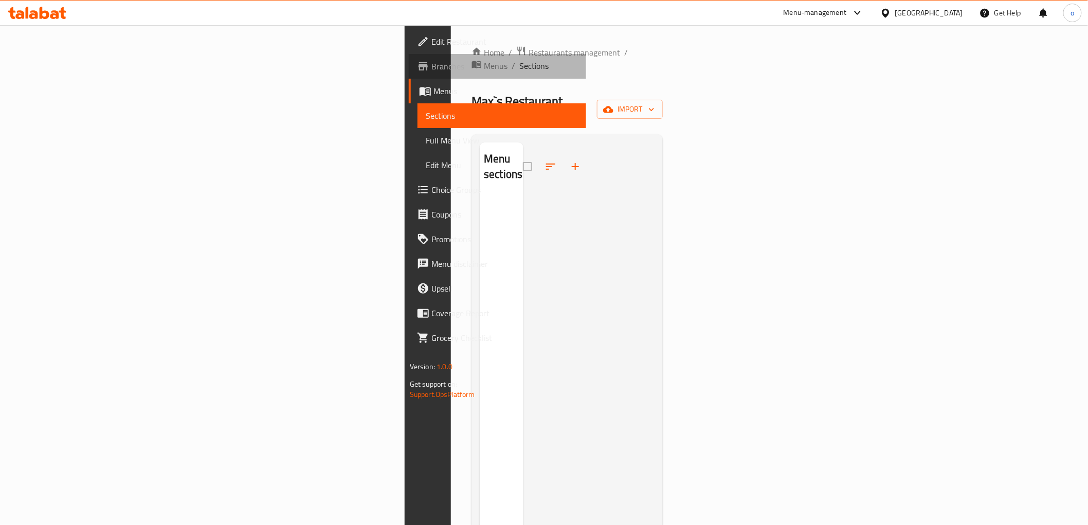
click at [431, 64] on span "Branches" at bounding box center [504, 66] width 147 height 12
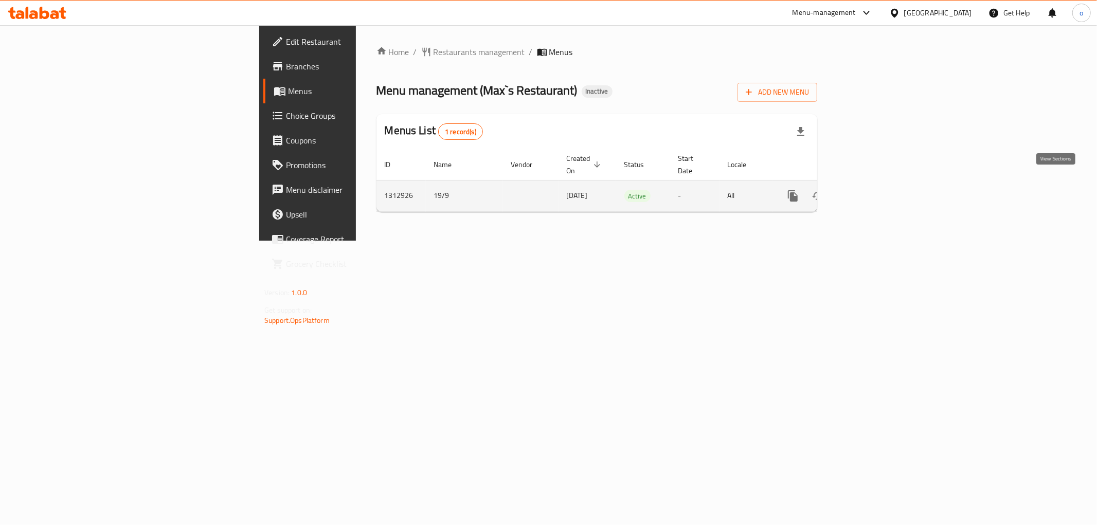
click at [871, 191] on icon "enhanced table" at bounding box center [866, 195] width 9 height 9
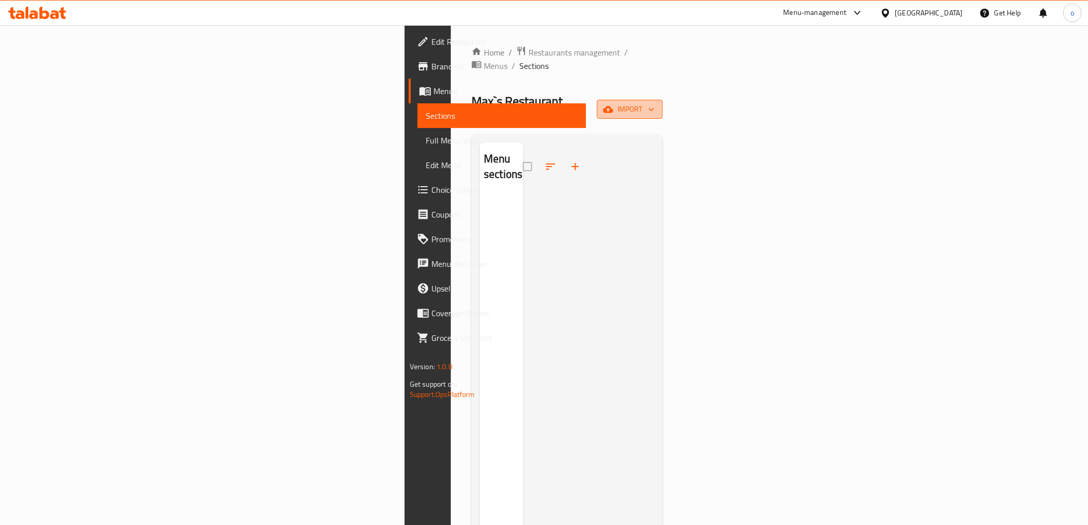
click at [655, 103] on span "import" at bounding box center [629, 109] width 49 height 13
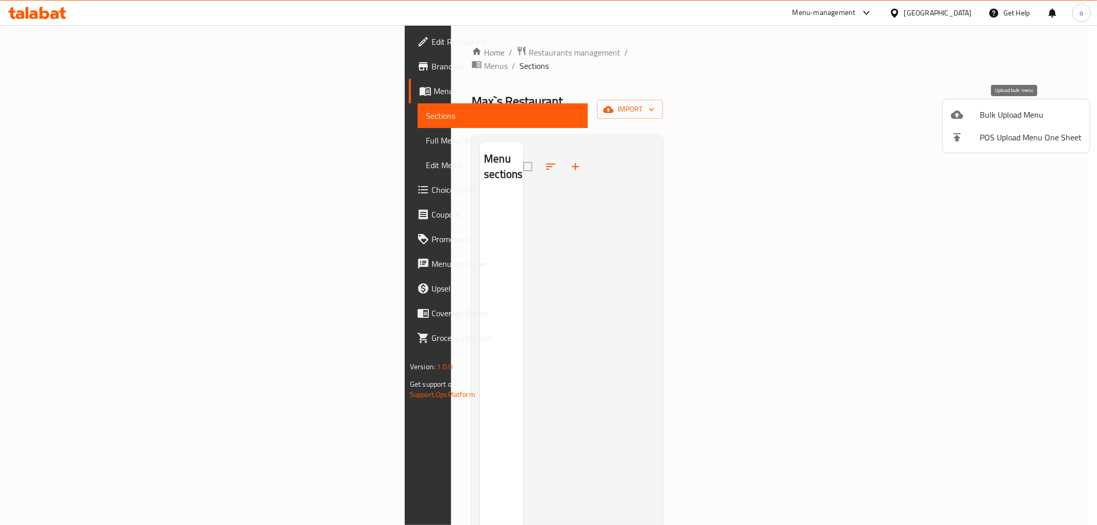
click at [1009, 113] on span "Bulk Upload Menu" at bounding box center [1030, 114] width 102 height 12
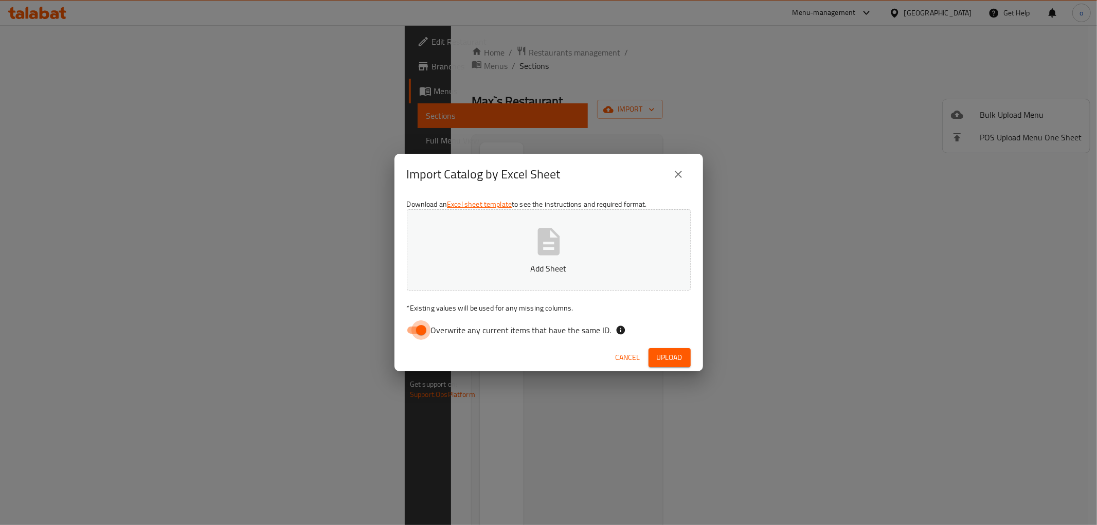
drag, startPoint x: 421, startPoint y: 332, endPoint x: 540, endPoint y: 242, distance: 149.4
click at [421, 331] on input "Overwrite any current items that have the same ID." at bounding box center [421, 330] width 59 height 20
checkbox input "false"
click at [562, 235] on icon "button" at bounding box center [548, 241] width 33 height 33
click at [669, 350] on button "Upload" at bounding box center [669, 357] width 42 height 19
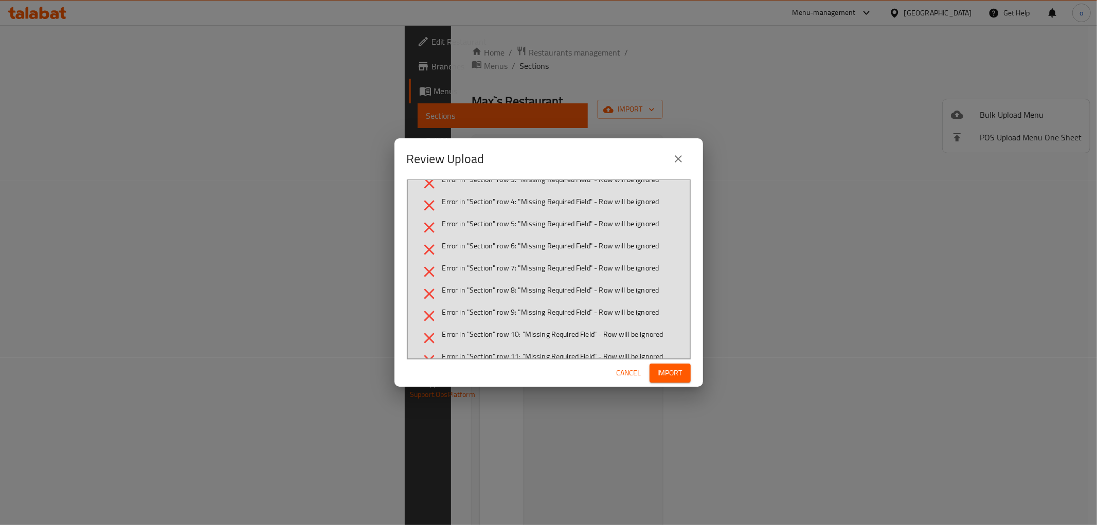
scroll to position [57, 0]
